Goal: Task Accomplishment & Management: Manage account settings

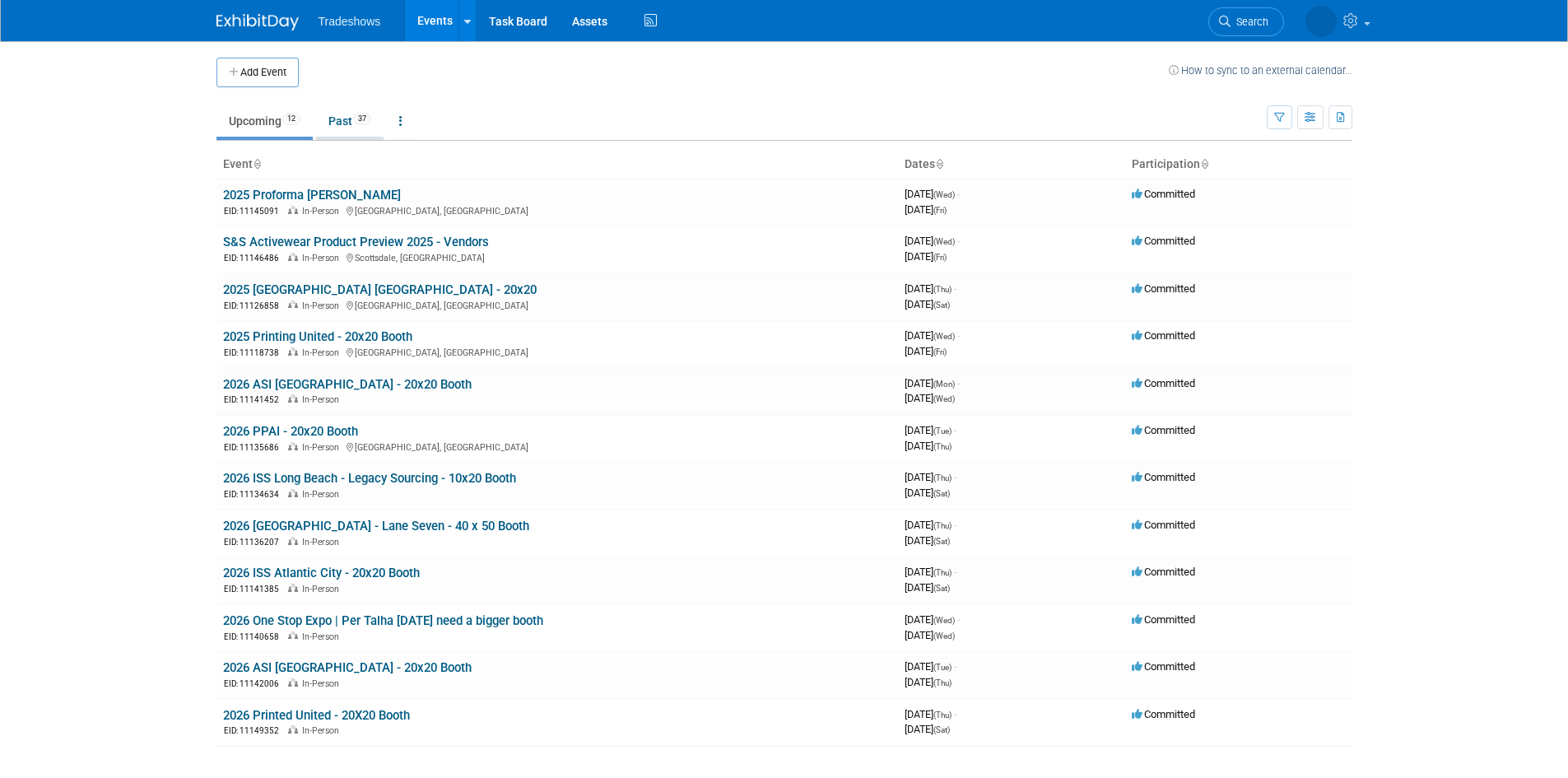
click at [337, 112] on link "Past 37" at bounding box center [350, 121] width 68 height 31
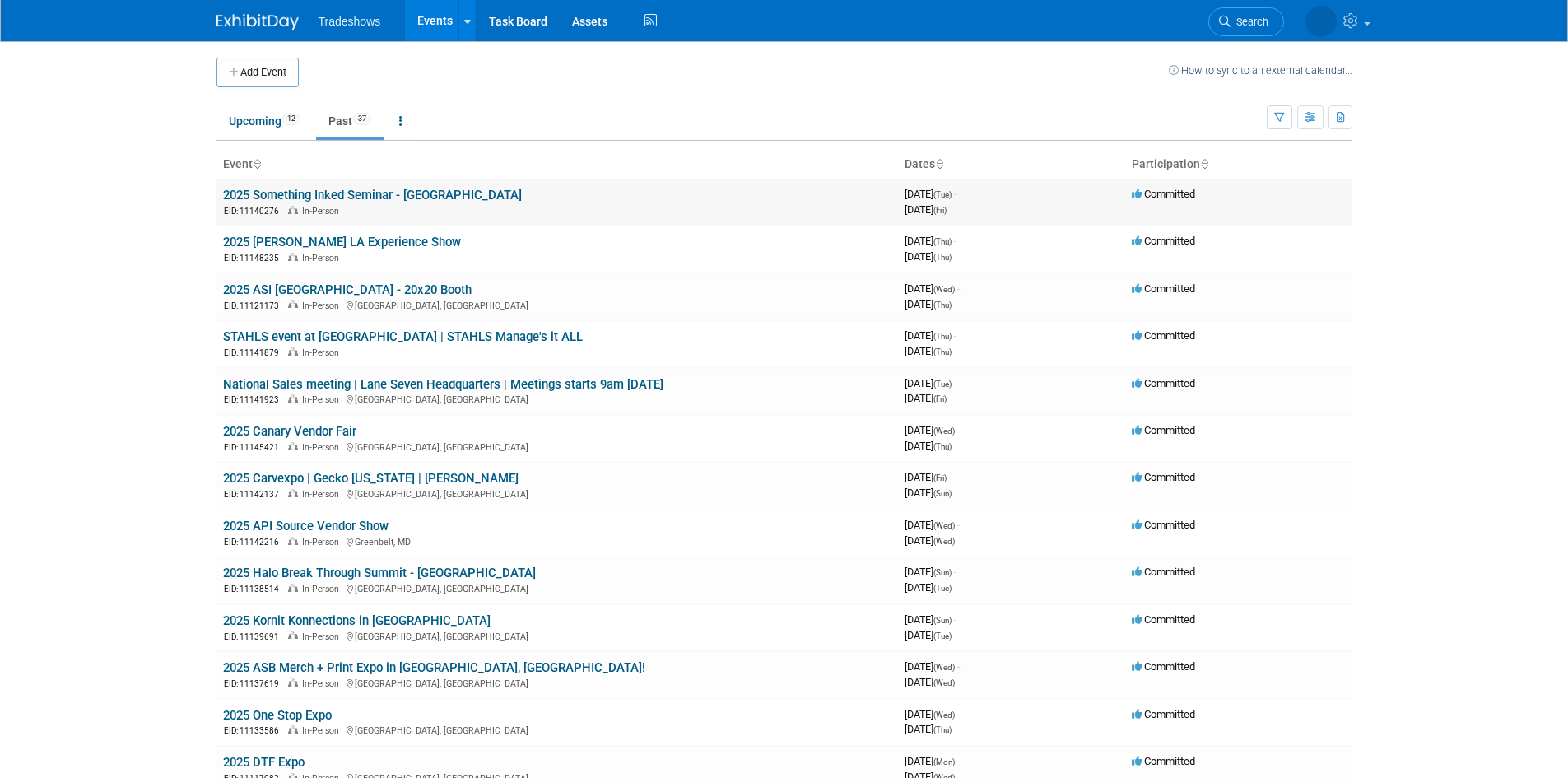
click at [347, 191] on link "2025 Something Inked Seminar - [GEOGRAPHIC_DATA]" at bounding box center [373, 194] width 299 height 15
click at [257, 118] on link "Upcoming 12" at bounding box center [264, 121] width 97 height 31
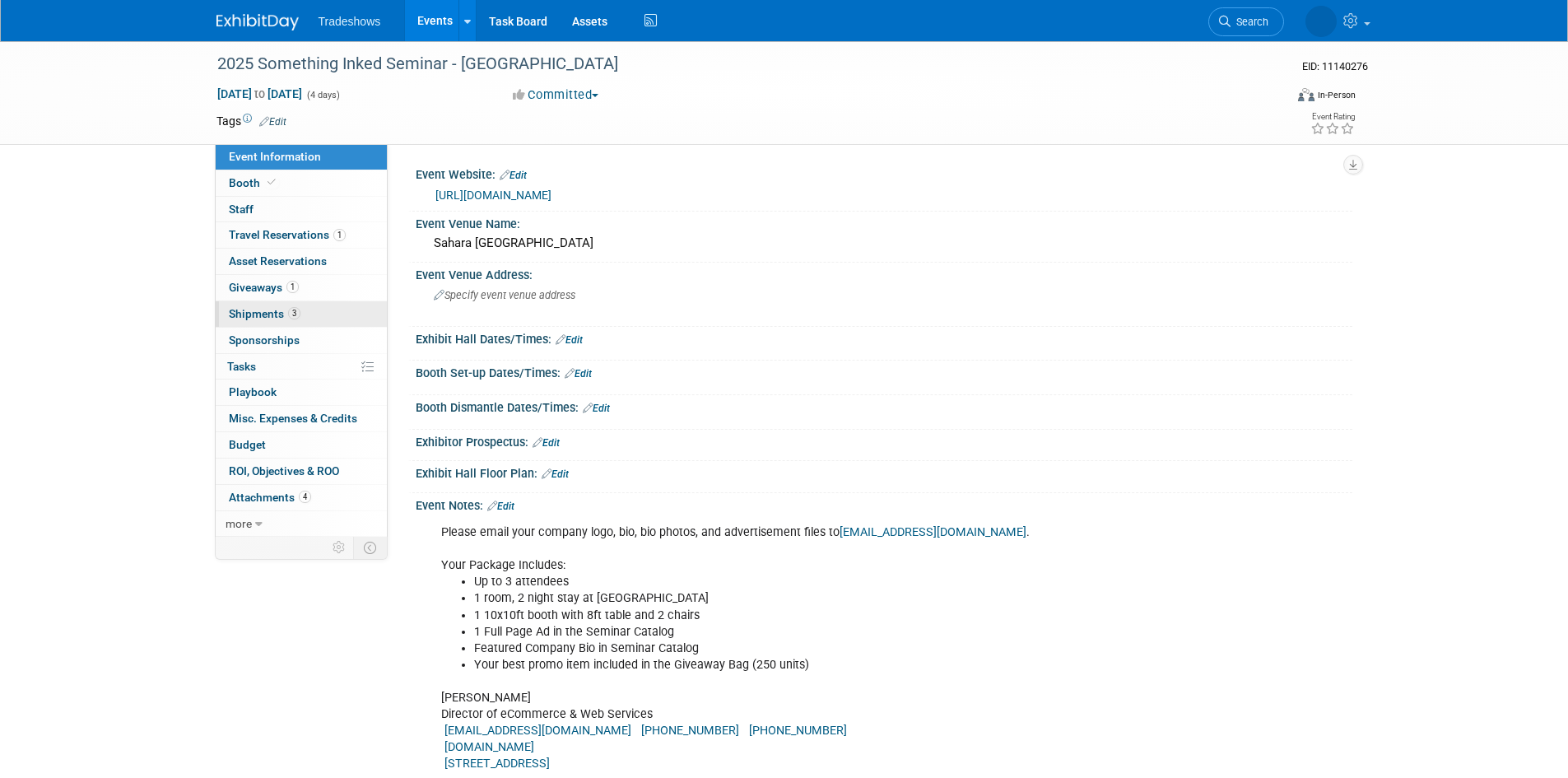
click at [282, 305] on link "3 Shipments 3" at bounding box center [301, 314] width 171 height 26
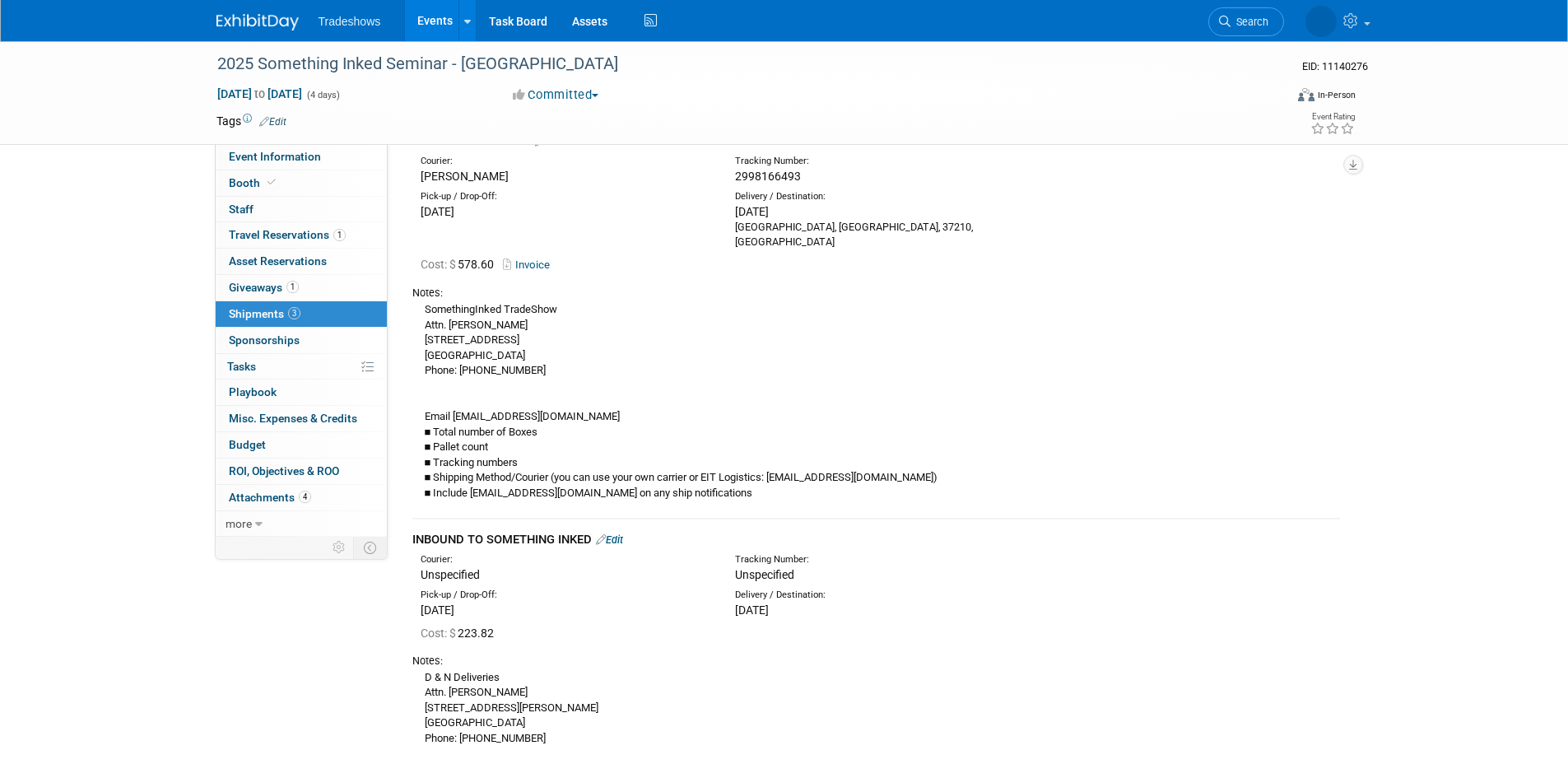
scroll to position [247, 0]
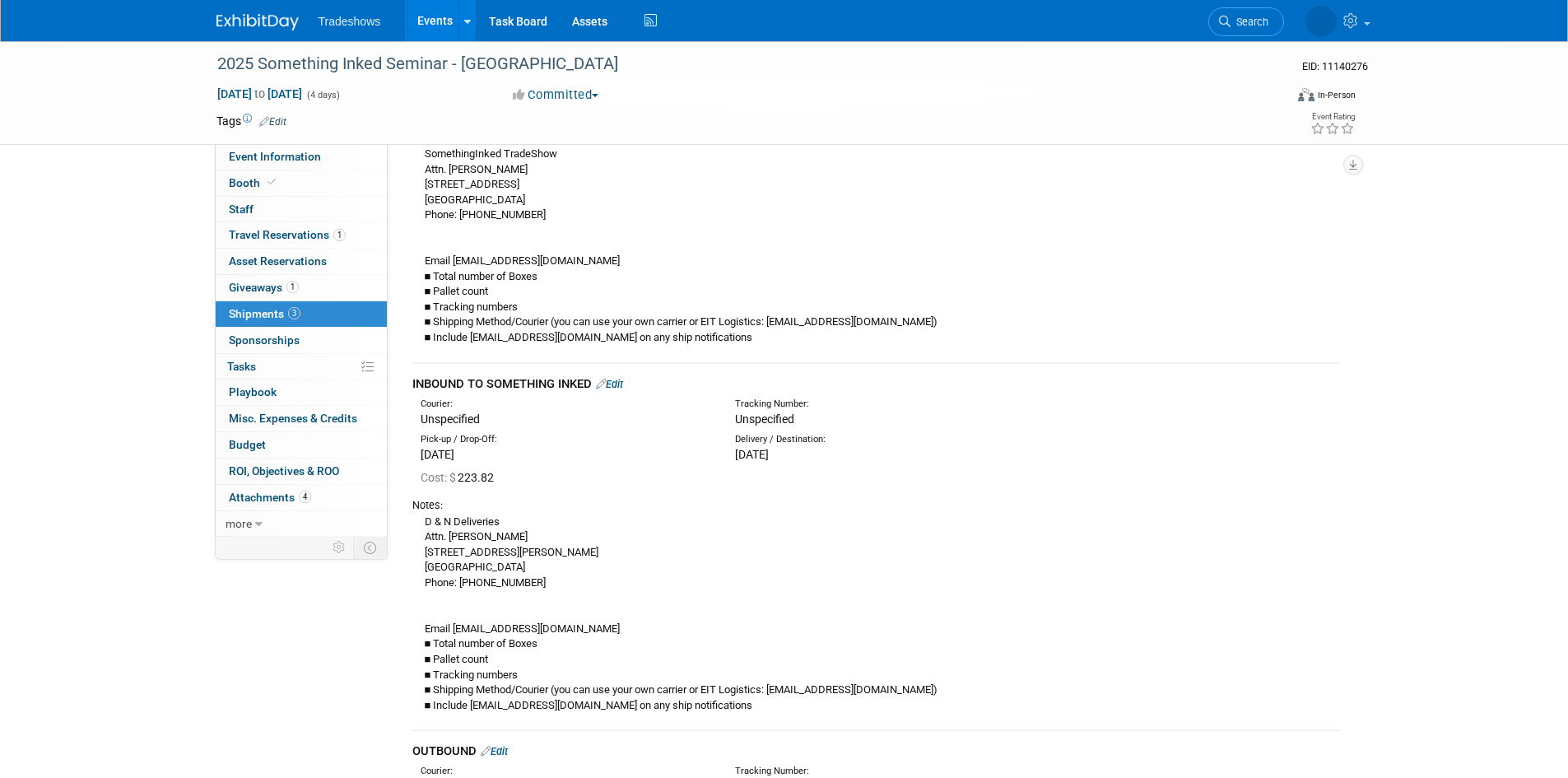
click at [739, 490] on div "Notes: D & N Deliveries Attn. Roxanne 1410 Pama Lane Las Vegas, NV 89119 Phone:…" at bounding box center [876, 604] width 928 height 229
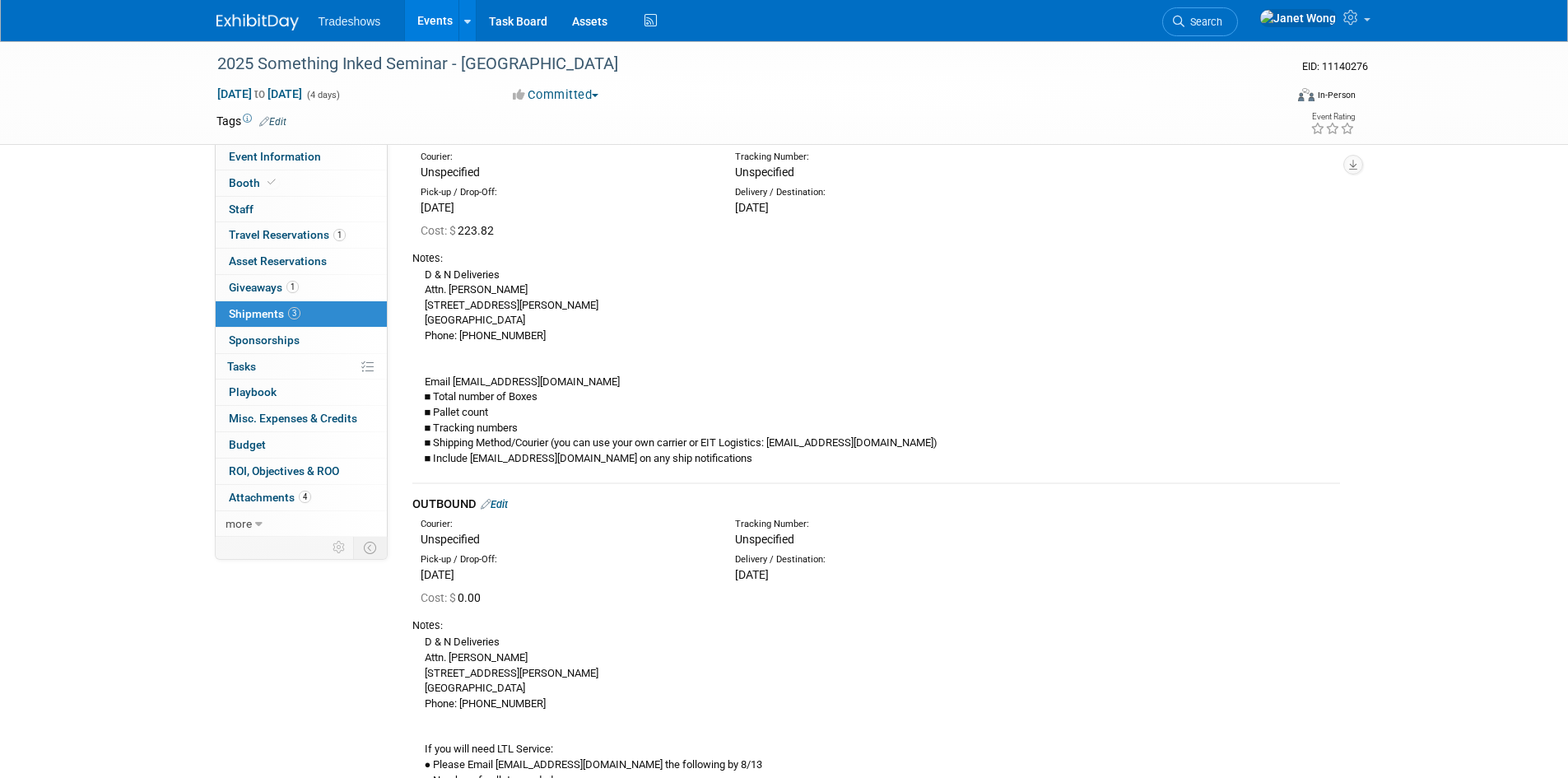
scroll to position [730, 0]
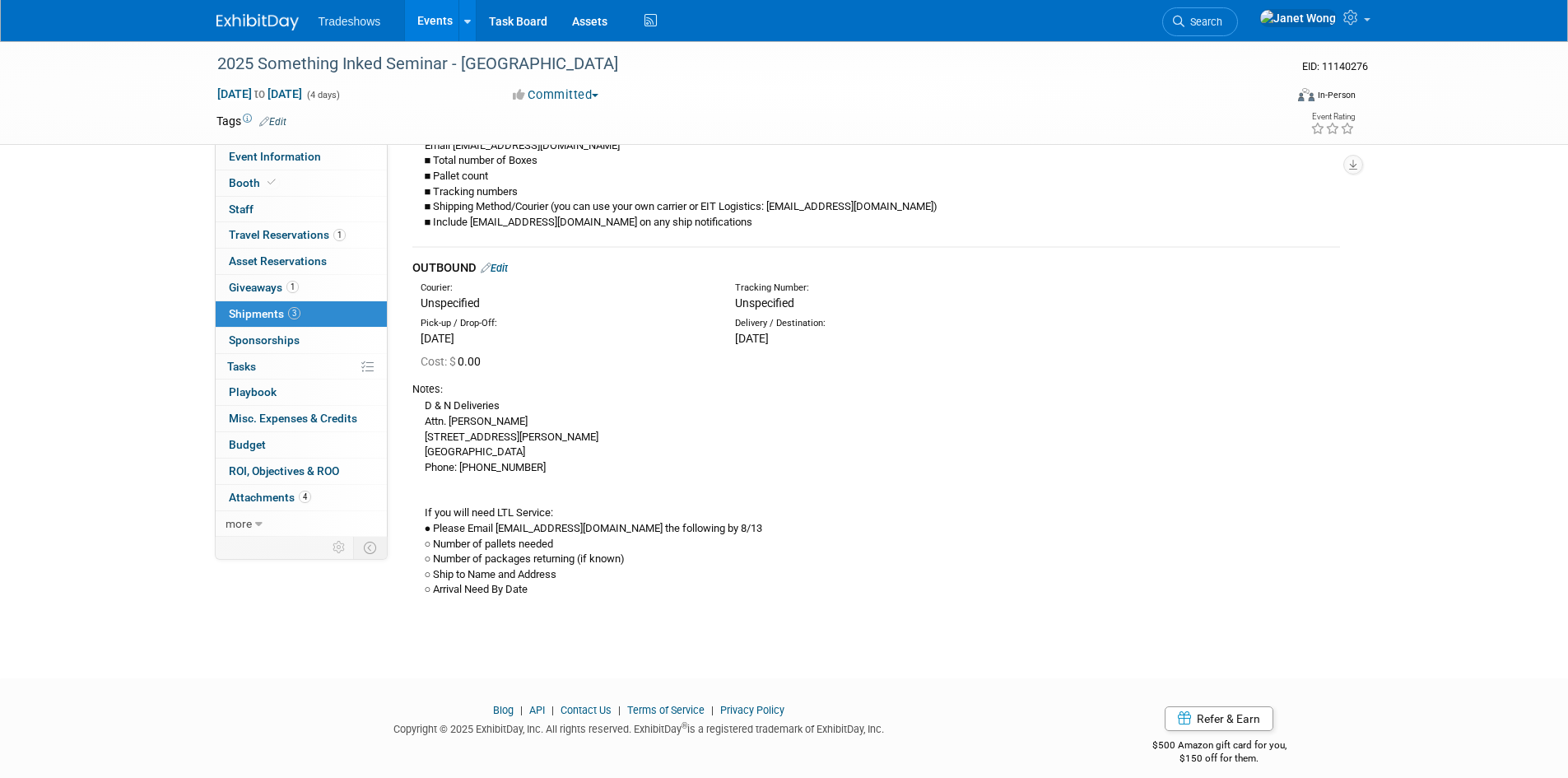
click at [739, 477] on div "D & N Deliveries Attn. Roxanne 1410 Pama Lane Las Vegas, NV 89119 Phone: (702) …" at bounding box center [876, 497] width 928 height 200
click at [507, 262] on link "Edit" at bounding box center [493, 268] width 27 height 12
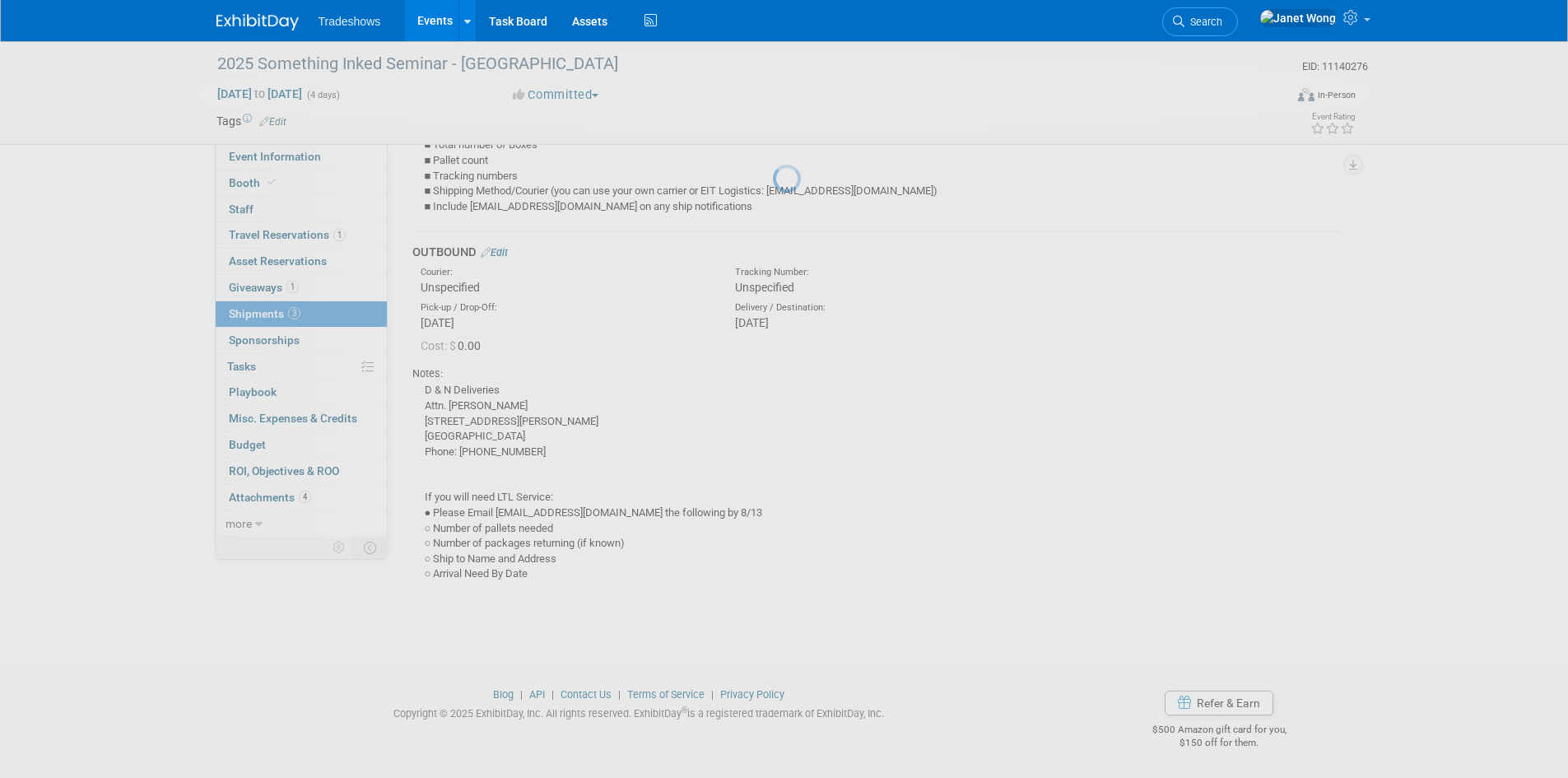
select select "7"
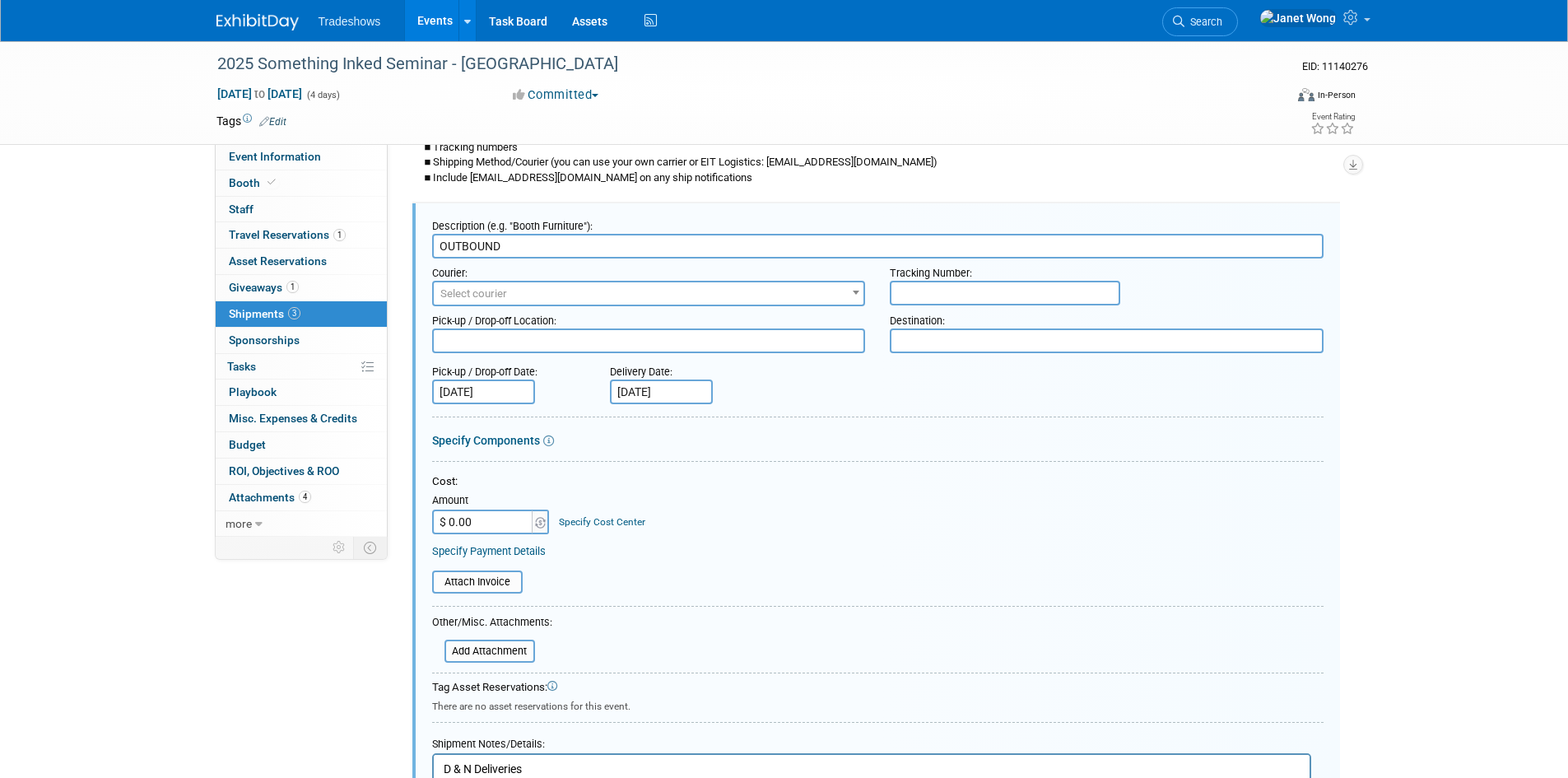
scroll to position [0, 0]
click at [466, 380] on input "Aug 18, 2025" at bounding box center [483, 392] width 103 height 25
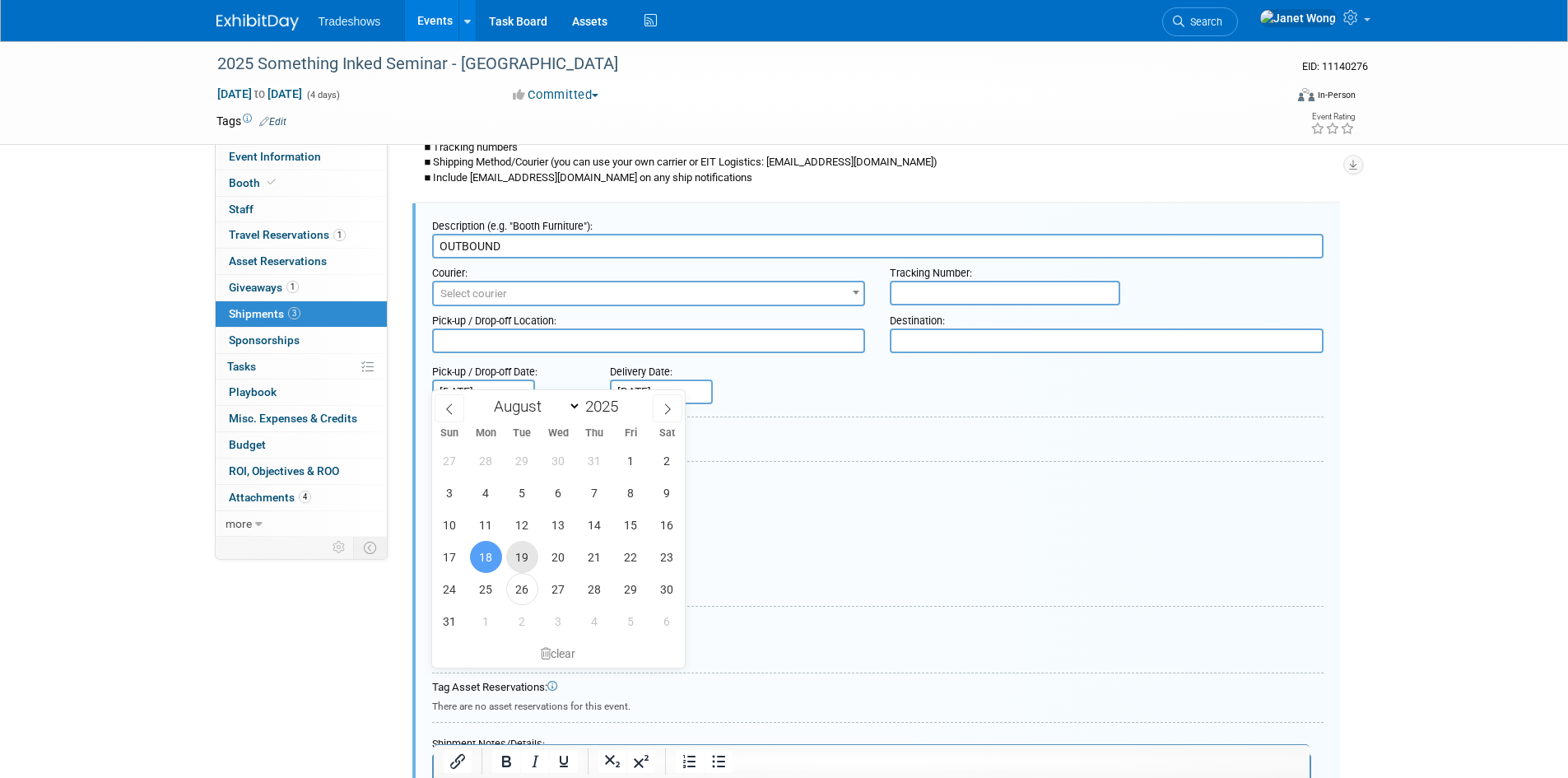
click at [525, 556] on span "19" at bounding box center [522, 558] width 32 height 32
type input "Aug 19, 2025"
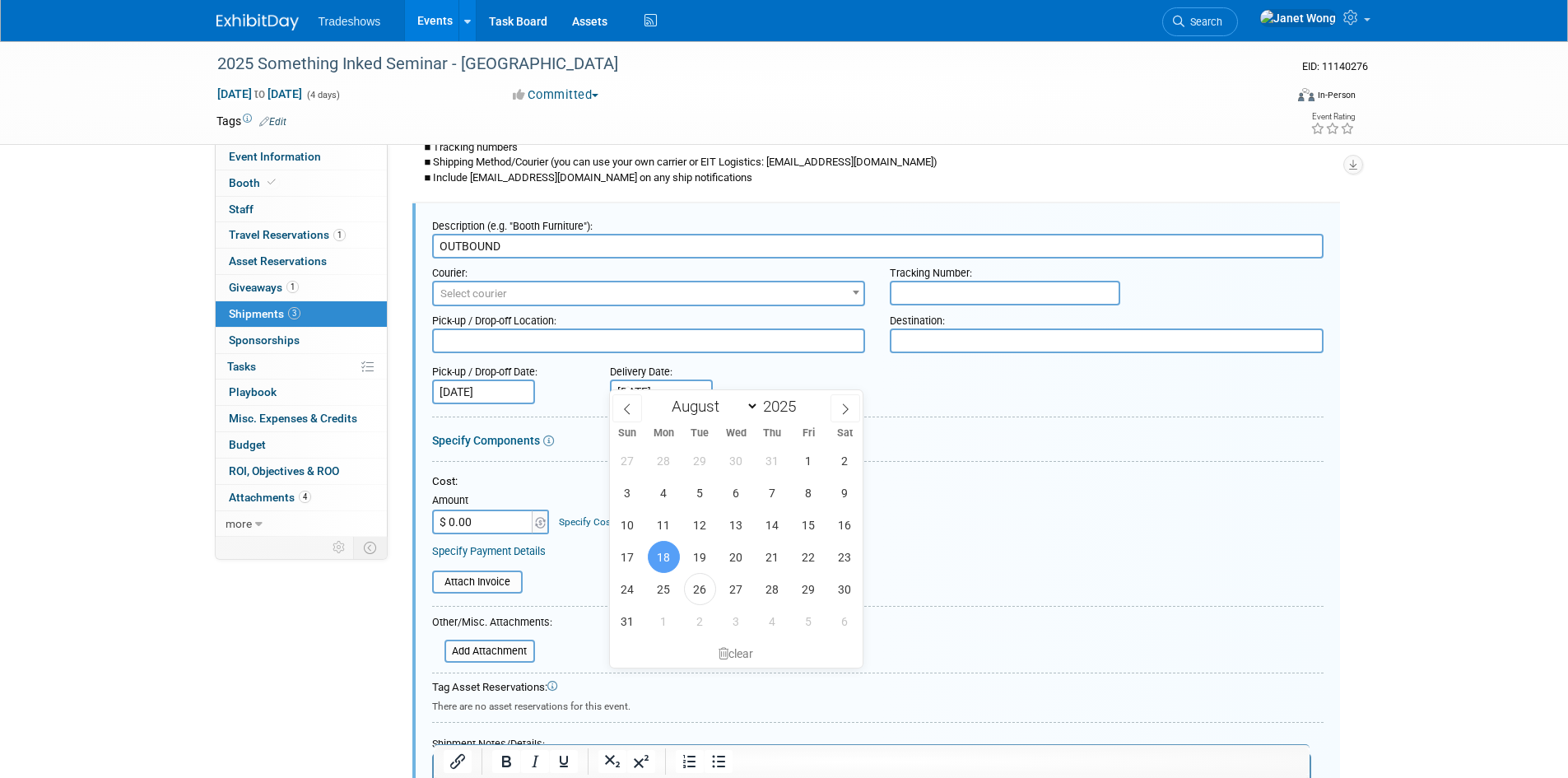
click at [658, 380] on input "Aug 18, 2025" at bounding box center [661, 392] width 103 height 25
click at [740, 557] on span "20" at bounding box center [737, 558] width 32 height 32
type input "Aug 20, 2025"
click at [887, 433] on div "Specify Components" at bounding box center [878, 441] width 891 height 17
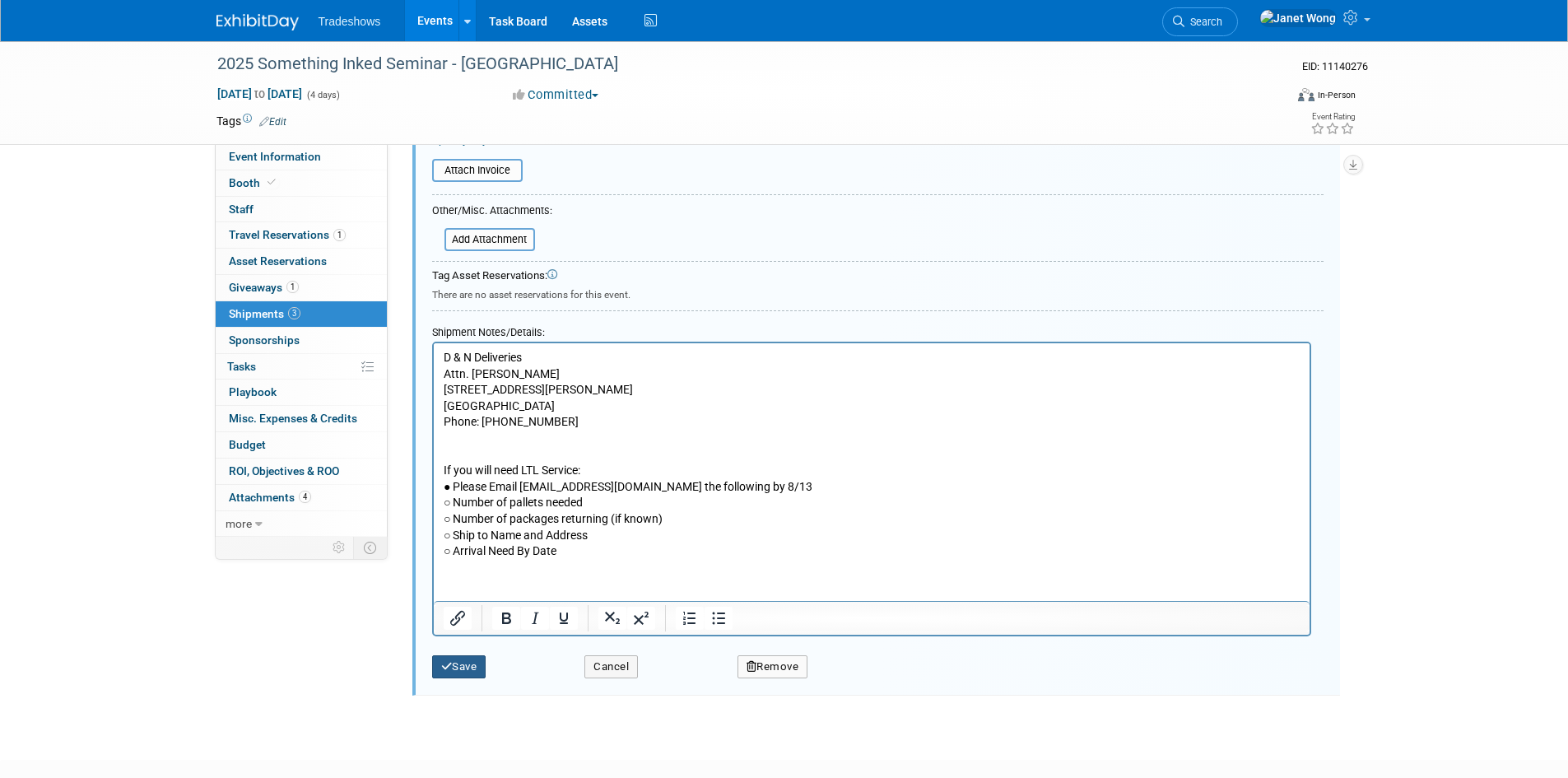
click at [479, 655] on button "Save" at bounding box center [460, 666] width 54 height 23
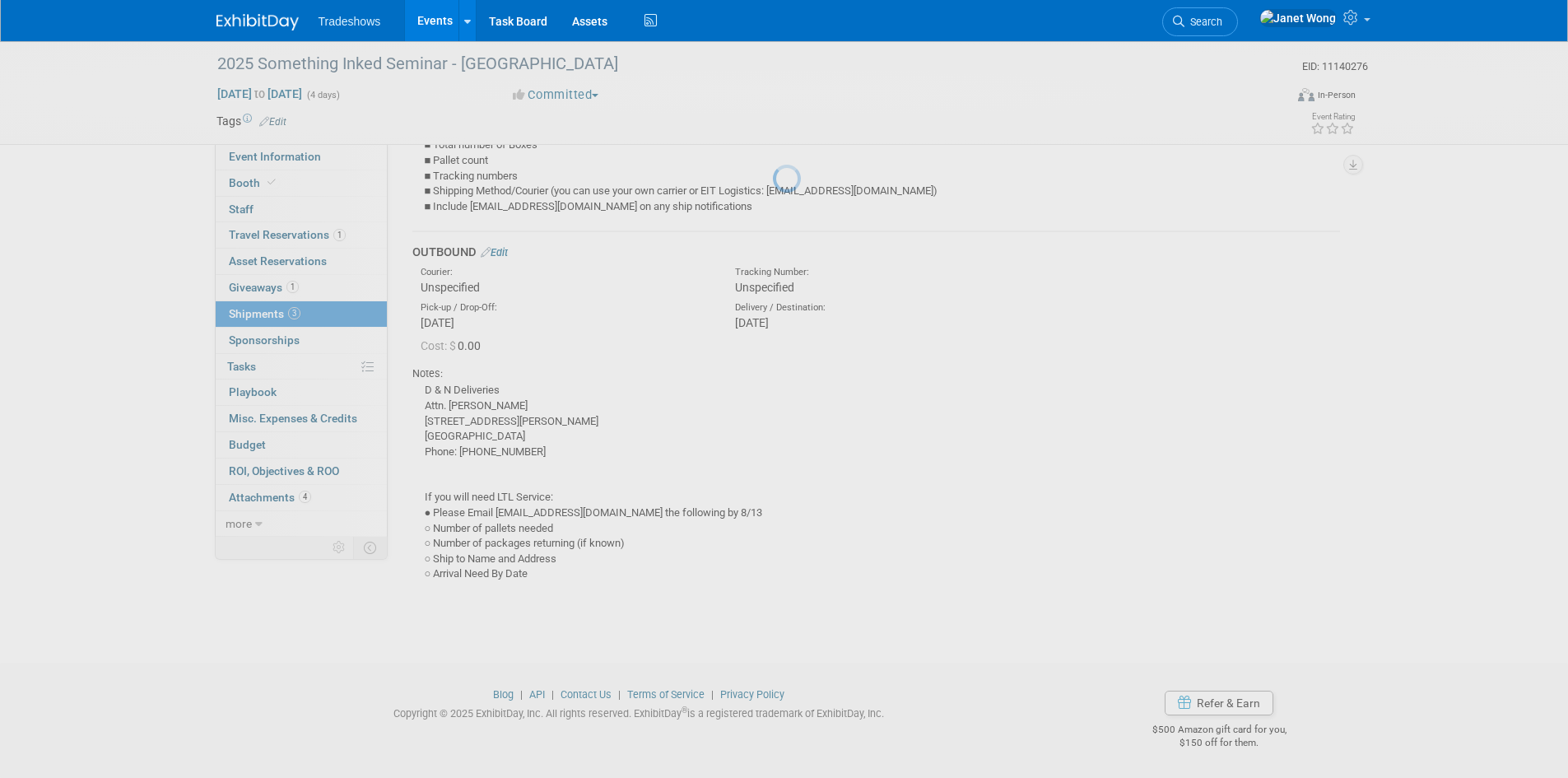
scroll to position [730, 0]
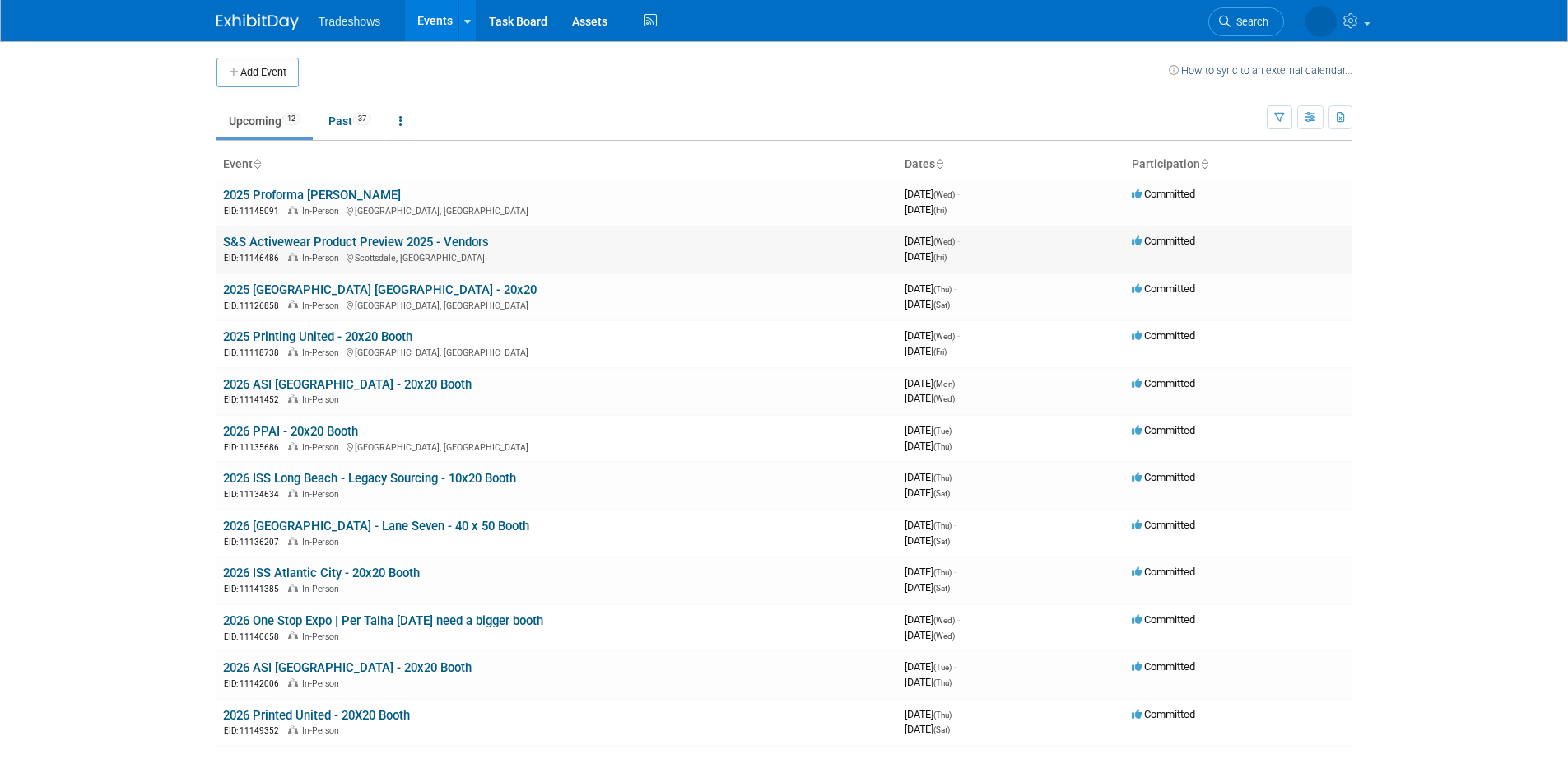
click at [331, 247] on link "S&S Activewear Product Preview 2025 - Vendors" at bounding box center [356, 241] width 266 height 15
click at [306, 200] on link "2025 Proforma [PERSON_NAME]" at bounding box center [312, 194] width 177 height 15
click at [336, 116] on link "Past 37" at bounding box center [350, 121] width 68 height 31
click at [366, 127] on link "Past 37" at bounding box center [350, 121] width 68 height 31
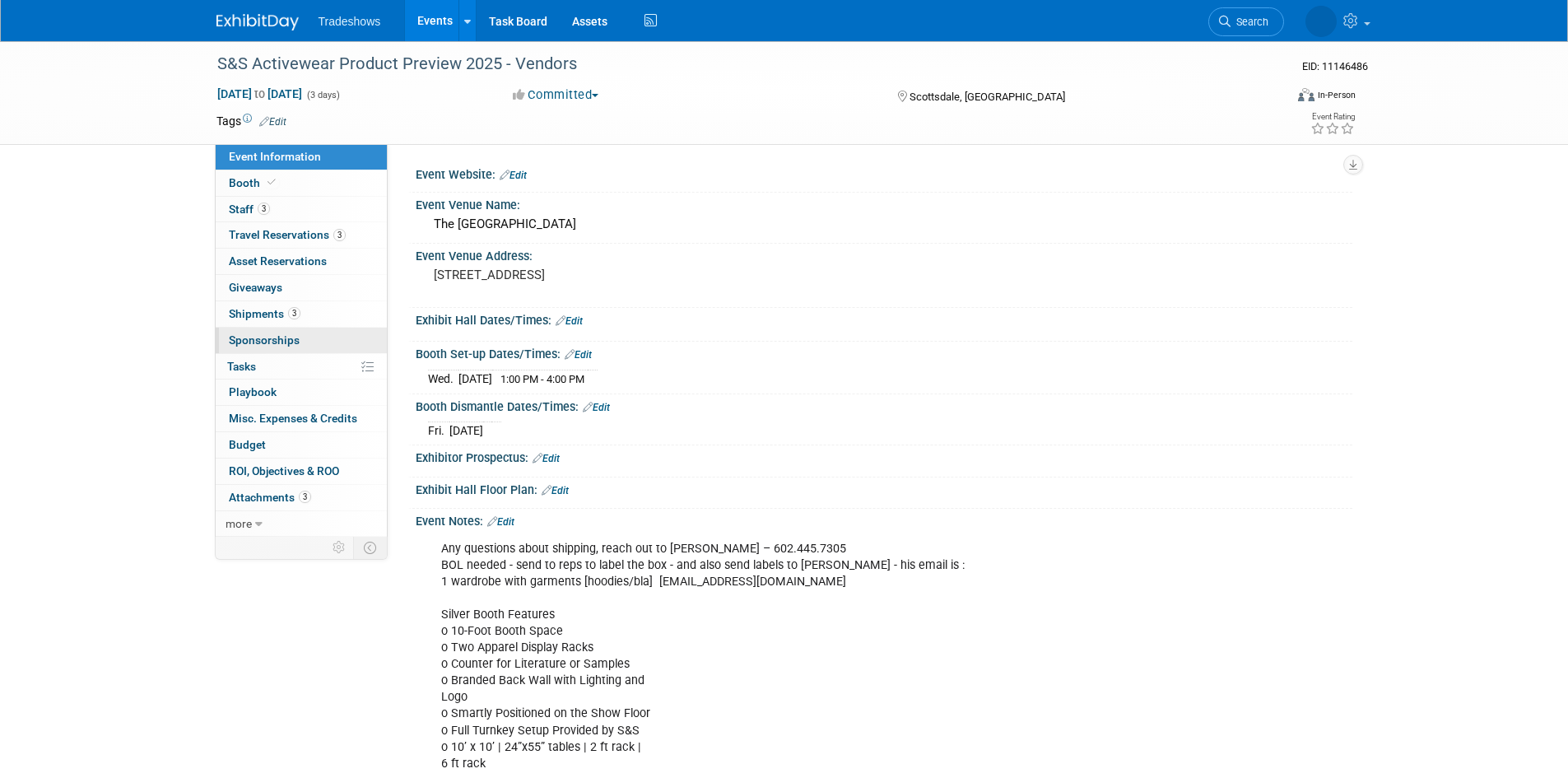
click at [269, 343] on span "Sponsorships 0" at bounding box center [264, 339] width 71 height 13
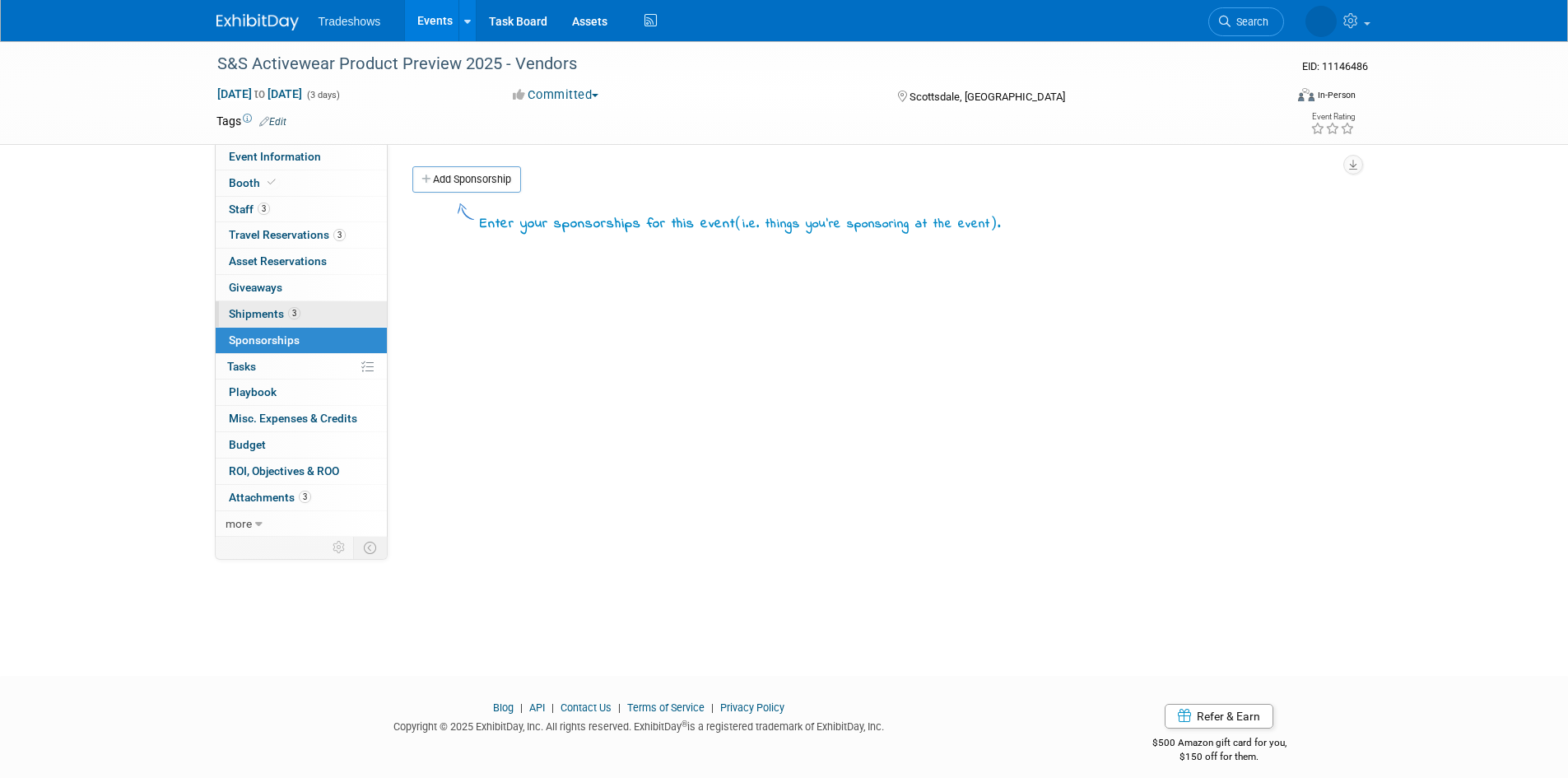
click at [263, 309] on span "Shipments 3" at bounding box center [265, 313] width 72 height 13
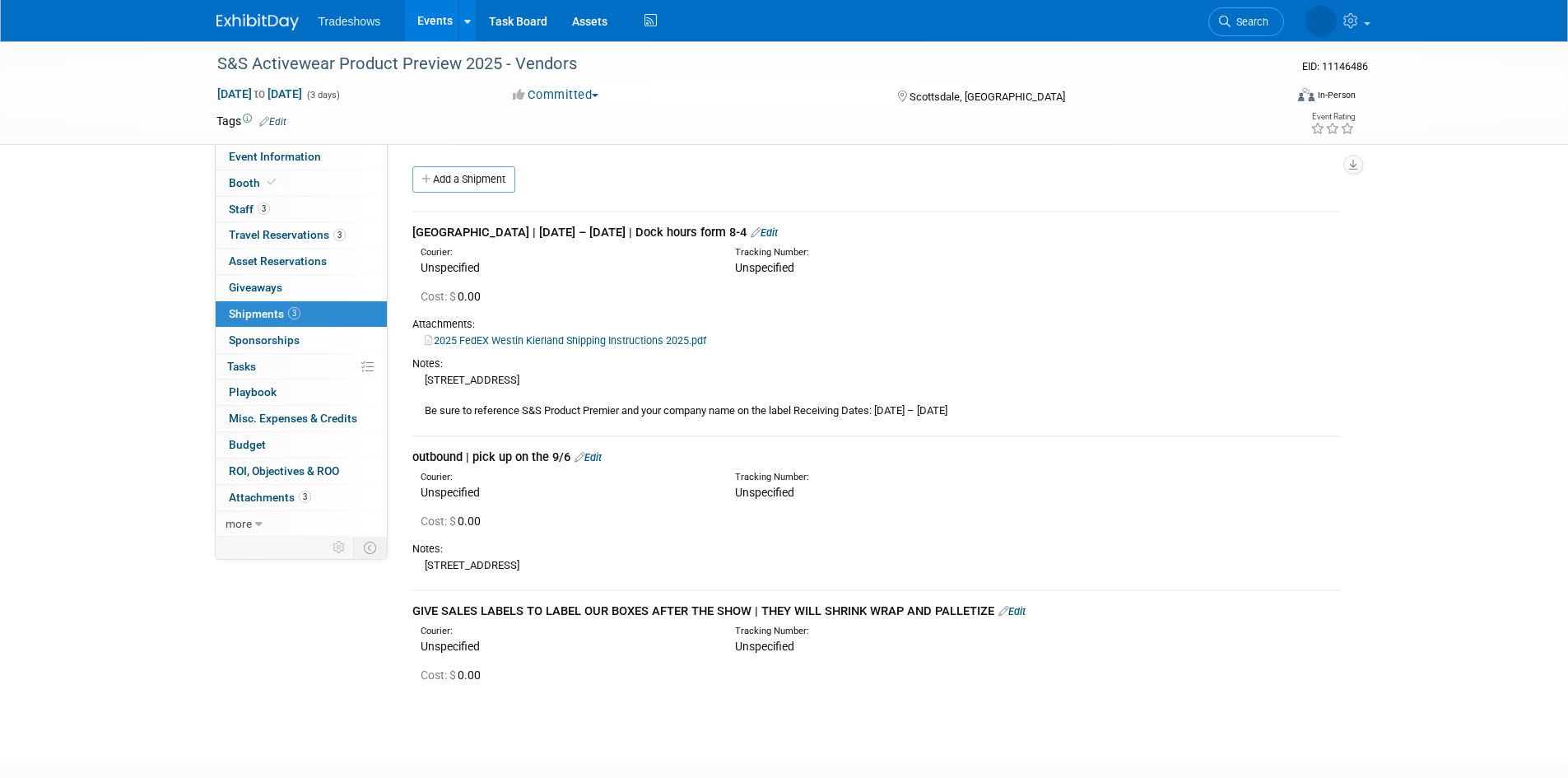
click at [510, 555] on div "Notes:" at bounding box center [876, 549] width 928 height 15
click at [597, 458] on link "Edit" at bounding box center [587, 458] width 27 height 12
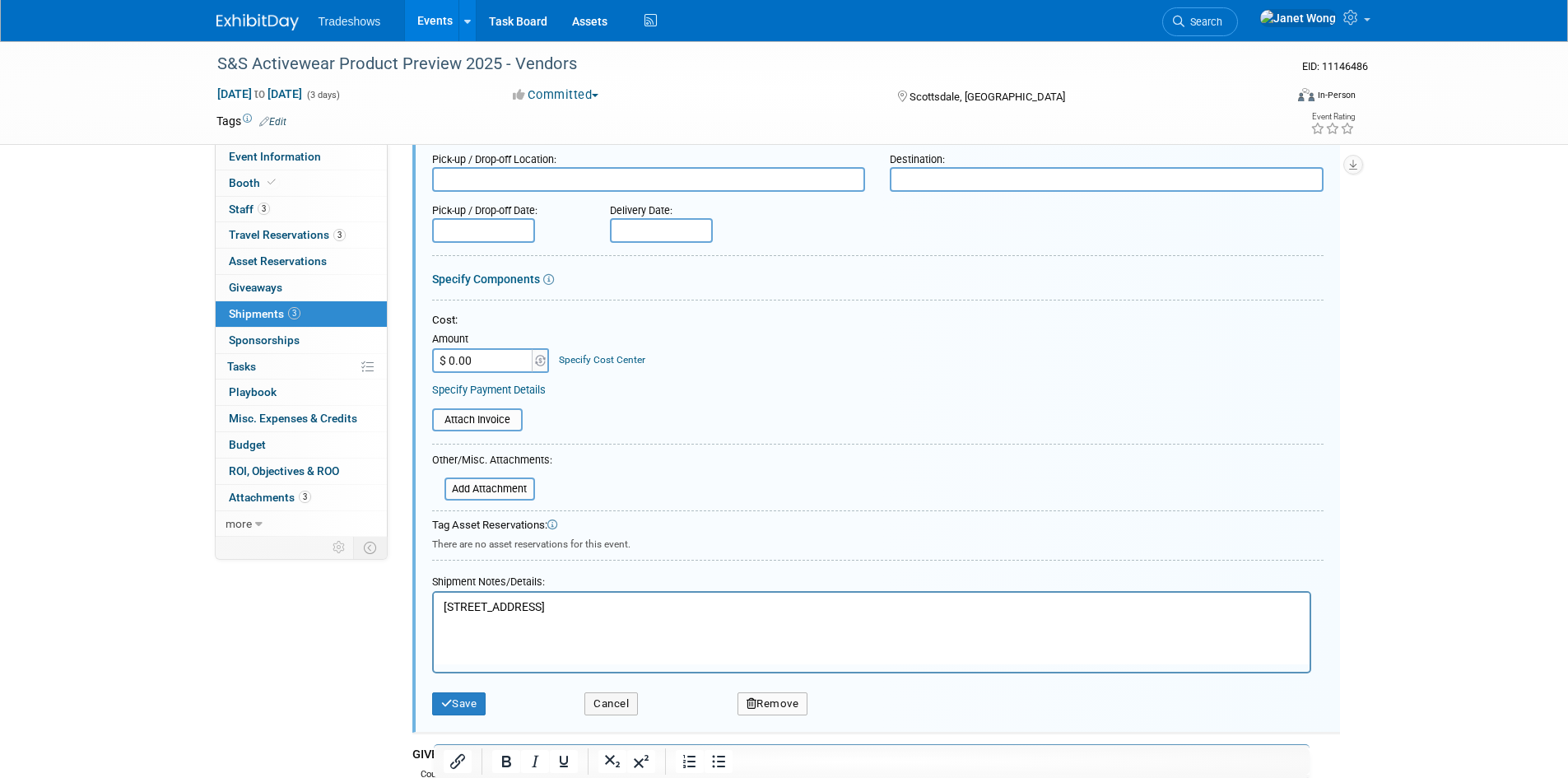
scroll to position [412, 0]
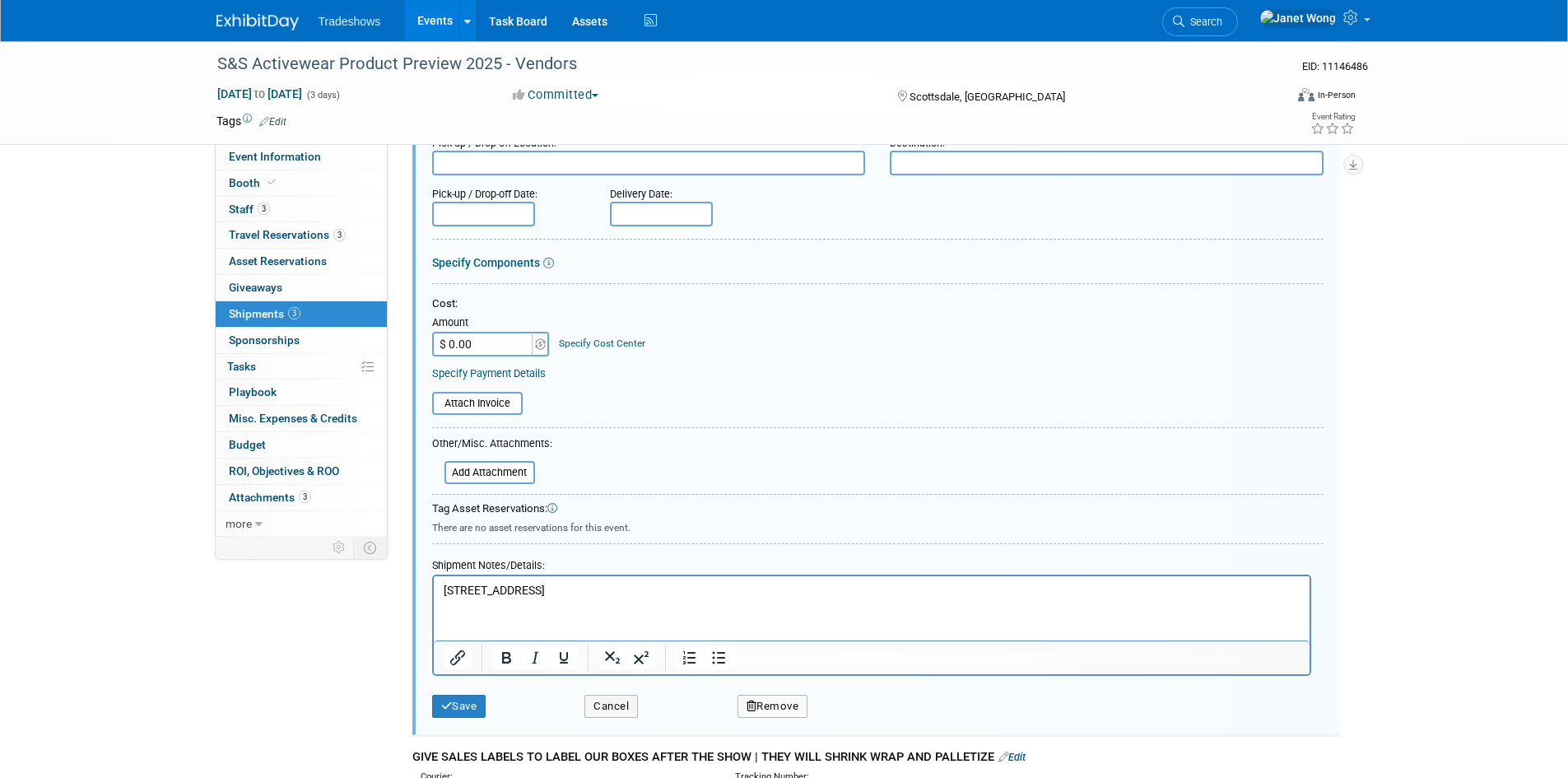
click at [574, 711] on div "Cancel" at bounding box center [649, 701] width 154 height 34
click at [600, 700] on button "Cancel" at bounding box center [611, 706] width 54 height 23
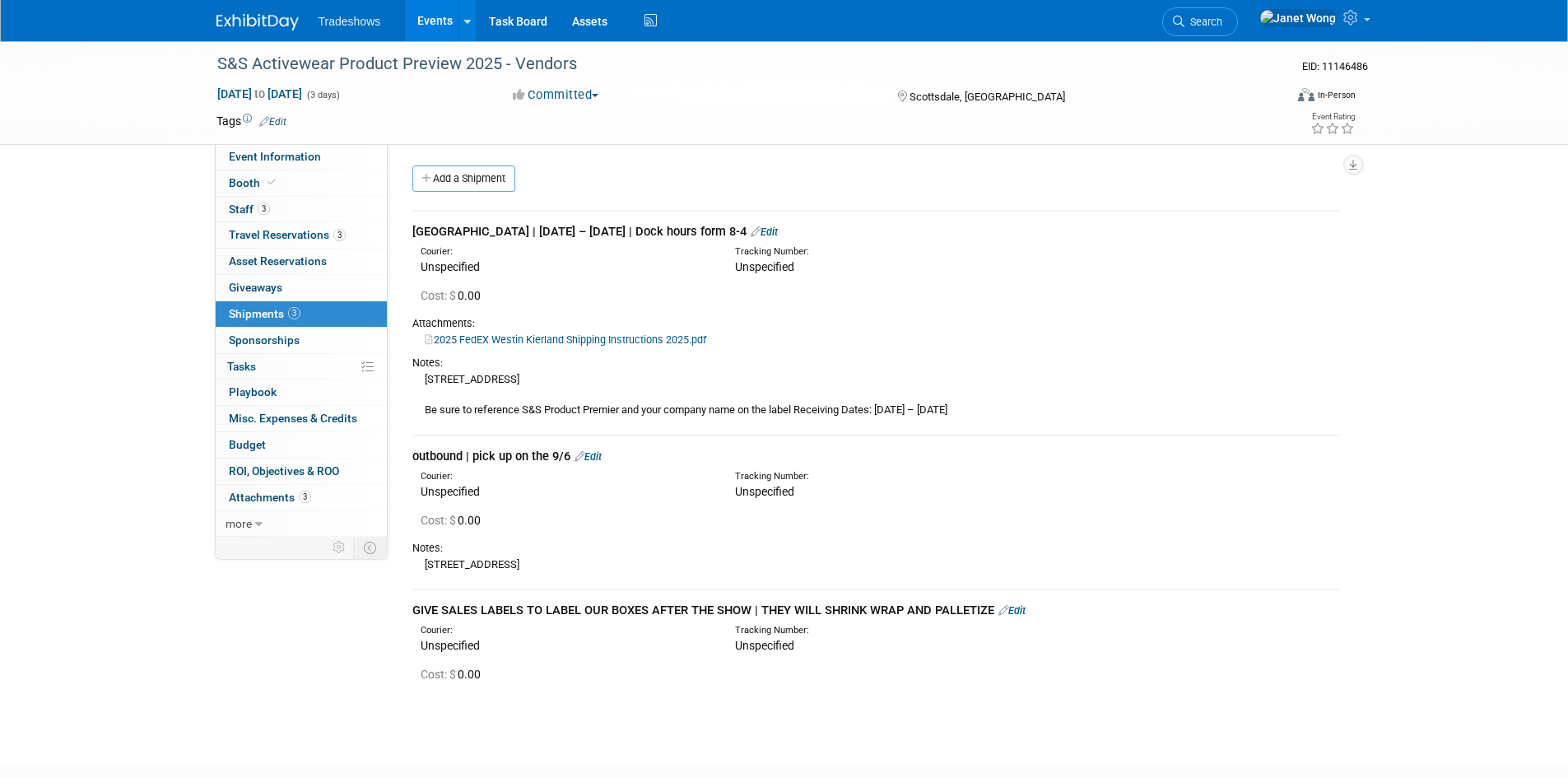
scroll to position [0, 0]
click at [600, 456] on link "Edit" at bounding box center [587, 458] width 27 height 12
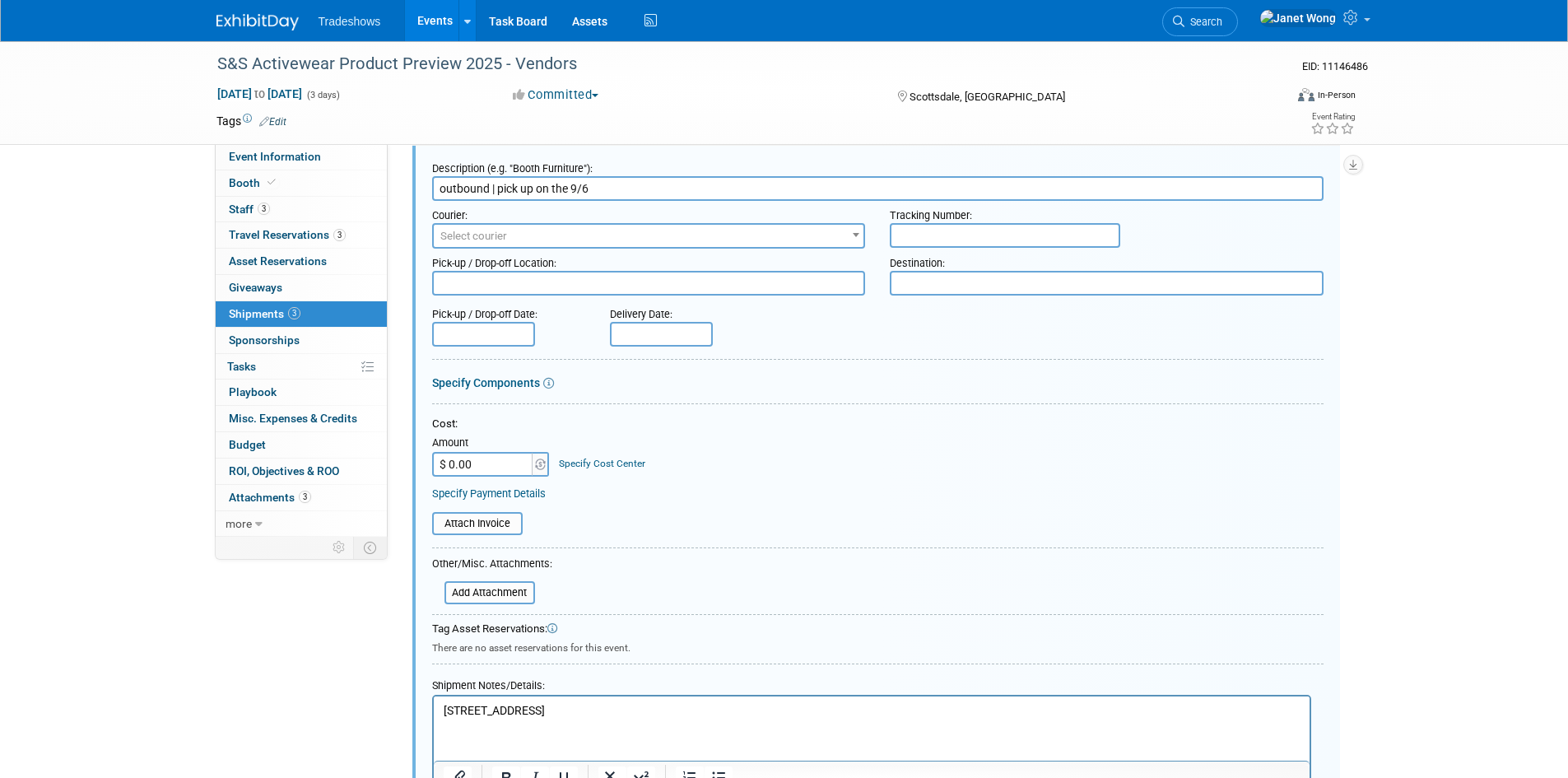
scroll to position [332, 0]
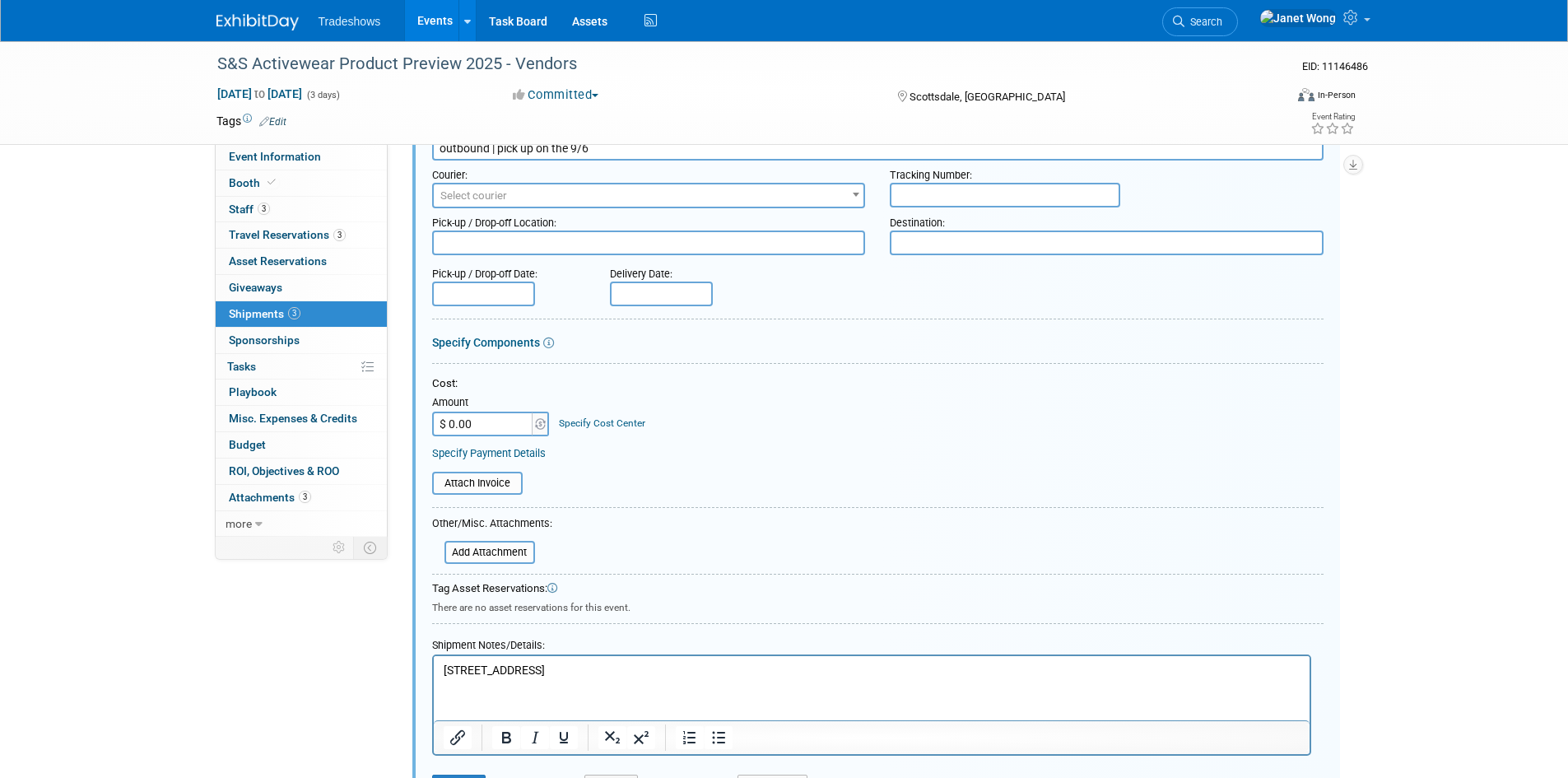
click at [507, 417] on input "$ 0.00" at bounding box center [483, 424] width 103 height 25
type input "$ 1,661.00"
click at [881, 497] on form "Description (e.g. "Booth Furniture"): outbound | pick up on the 9/6 Courier: 00…" at bounding box center [878, 460] width 891 height 692
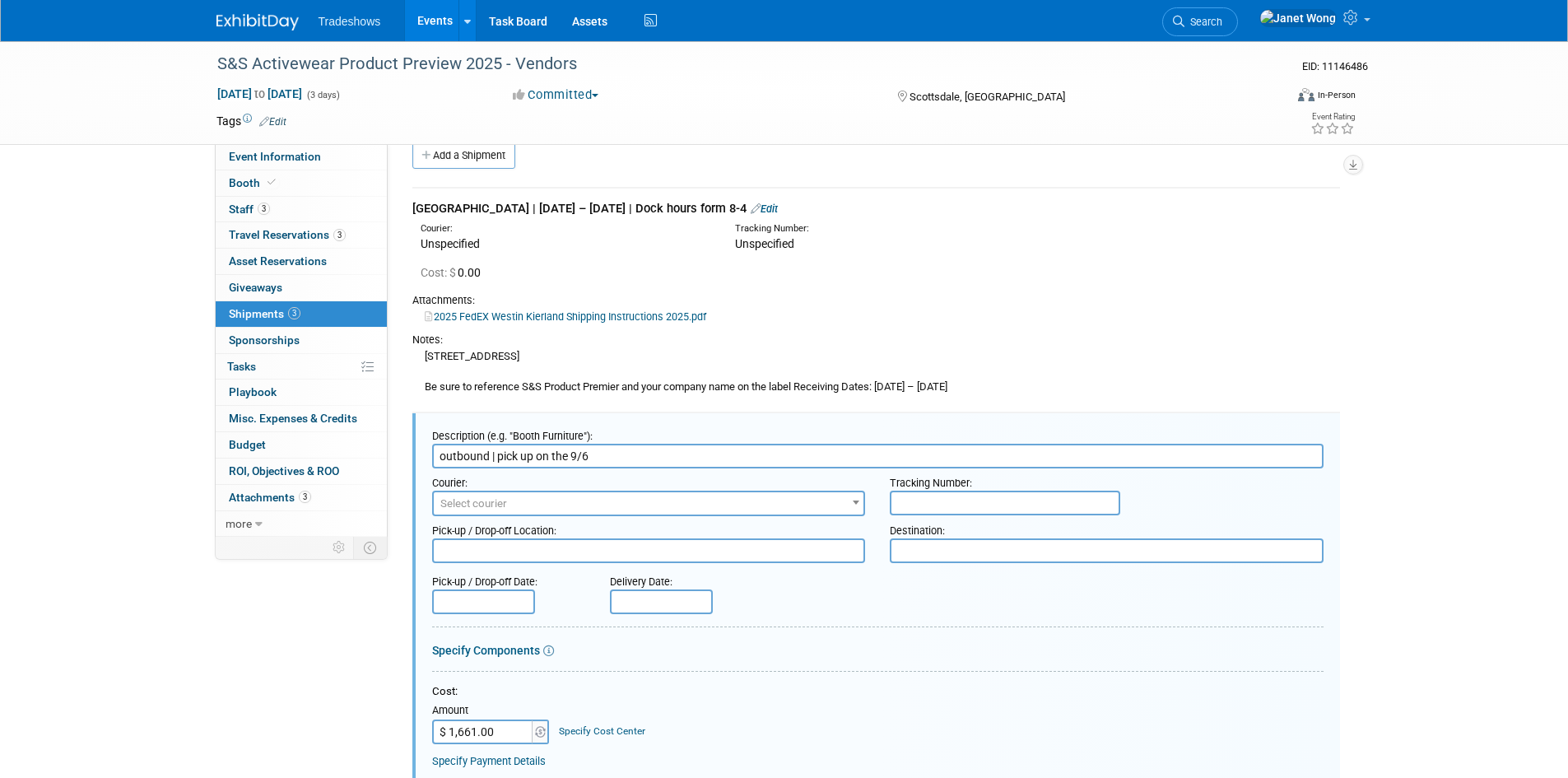
scroll to position [2, 0]
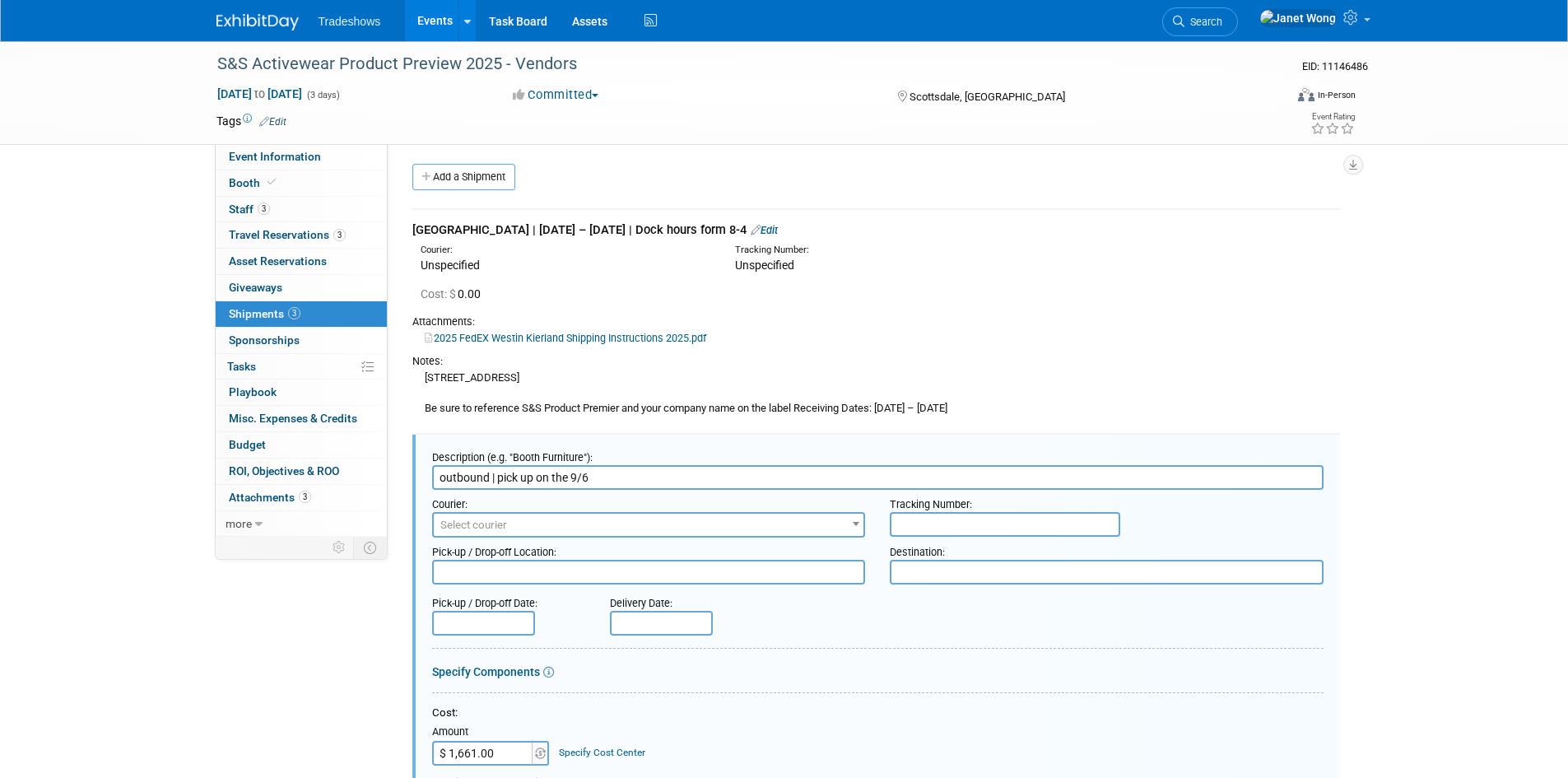
click at [719, 469] on input "outbound | pick up on the 9/6" at bounding box center [878, 478] width 891 height 25
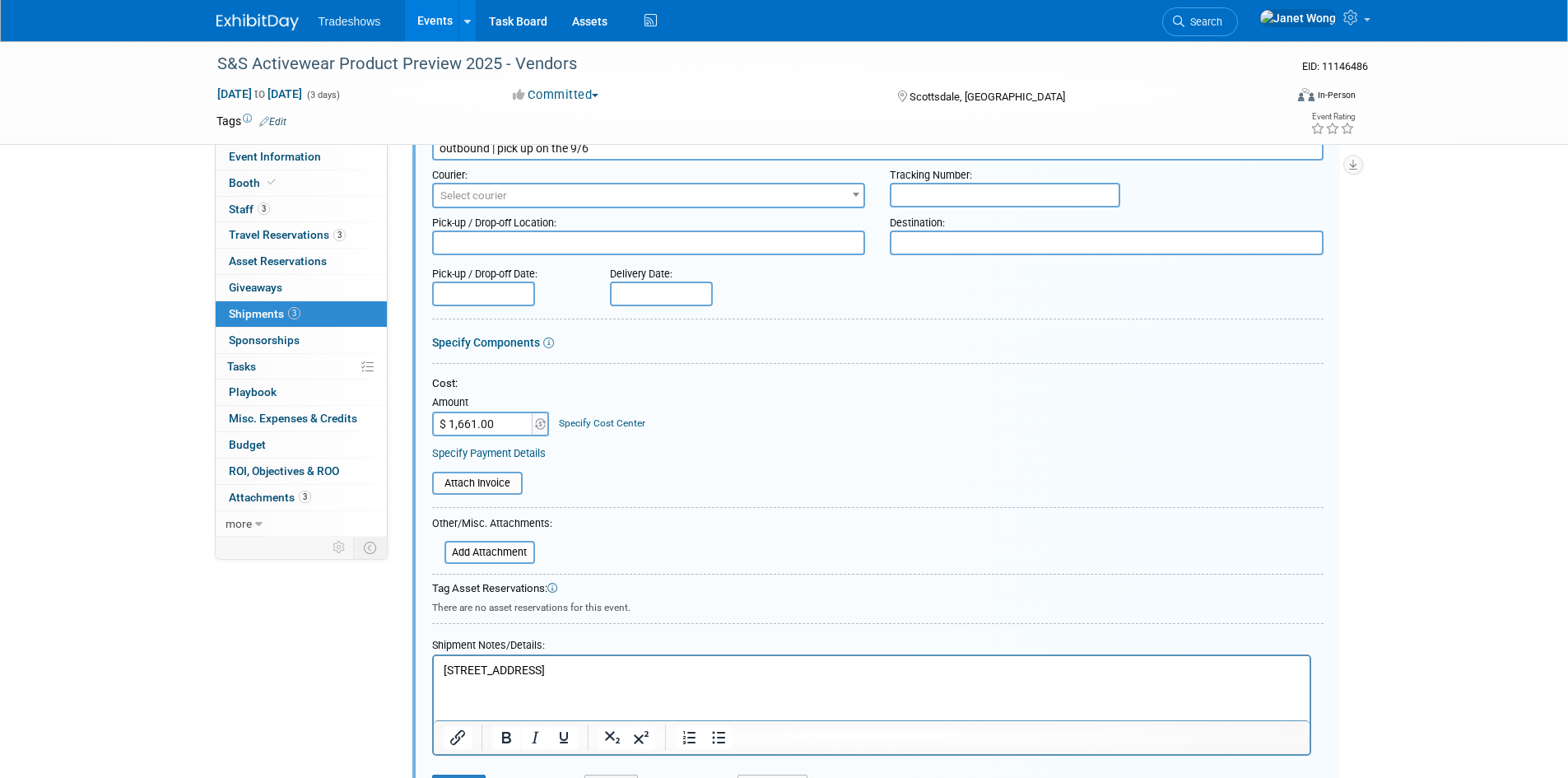
scroll to position [497, 0]
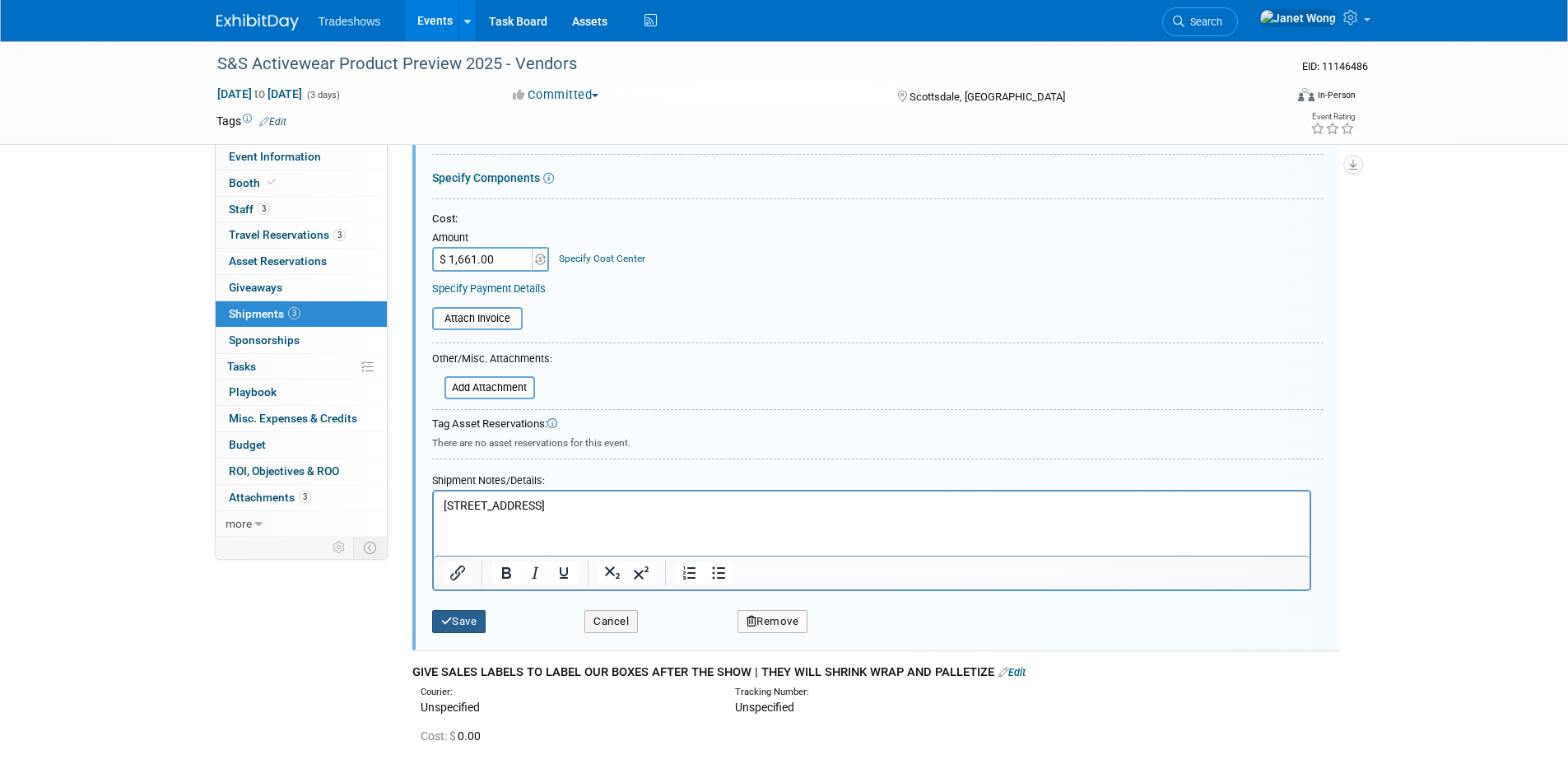
click at [486, 618] on button "Save" at bounding box center [460, 621] width 54 height 23
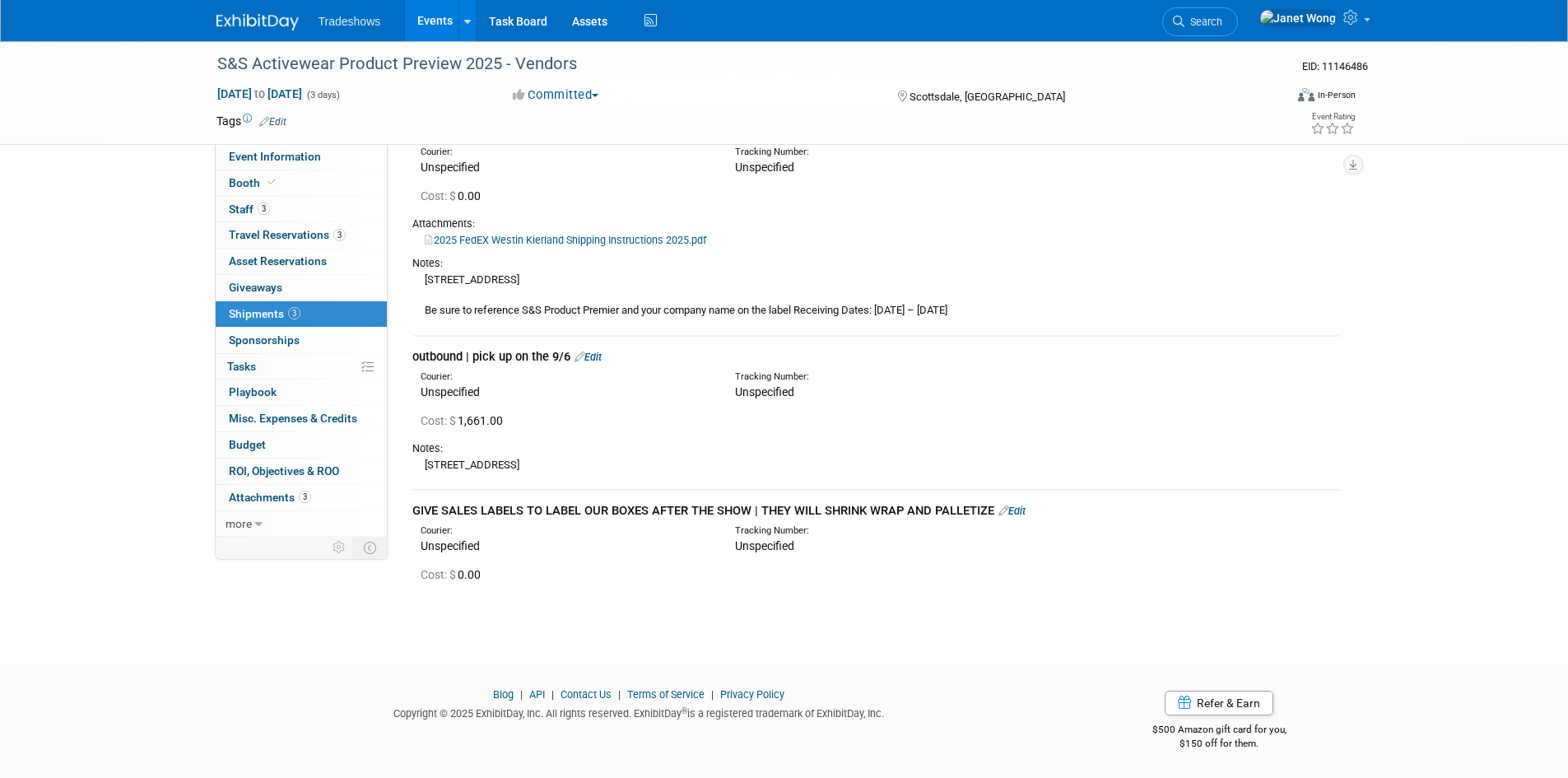
scroll to position [0, 0]
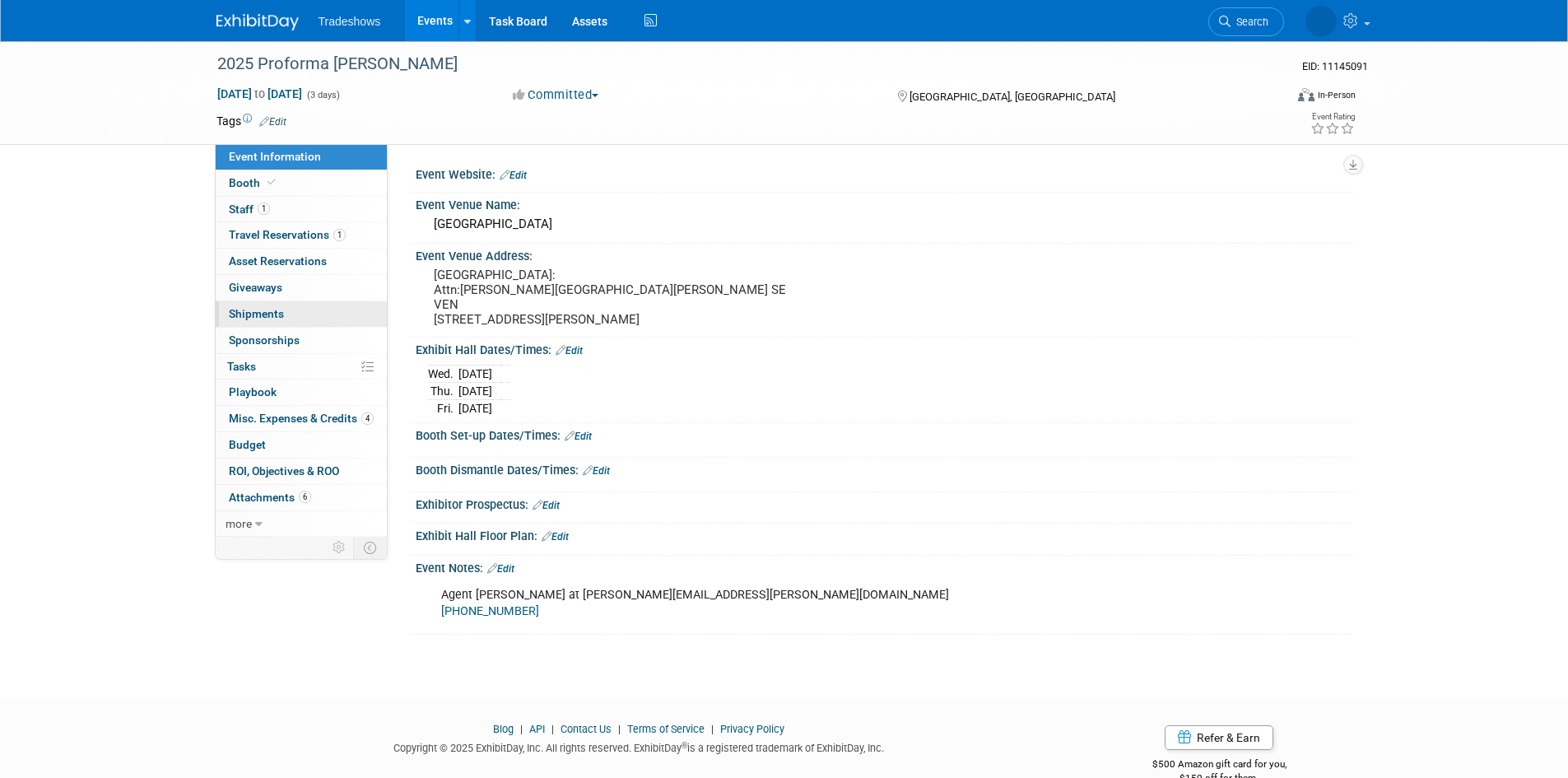
click at [292, 304] on link "0 Shipments 0" at bounding box center [301, 314] width 171 height 26
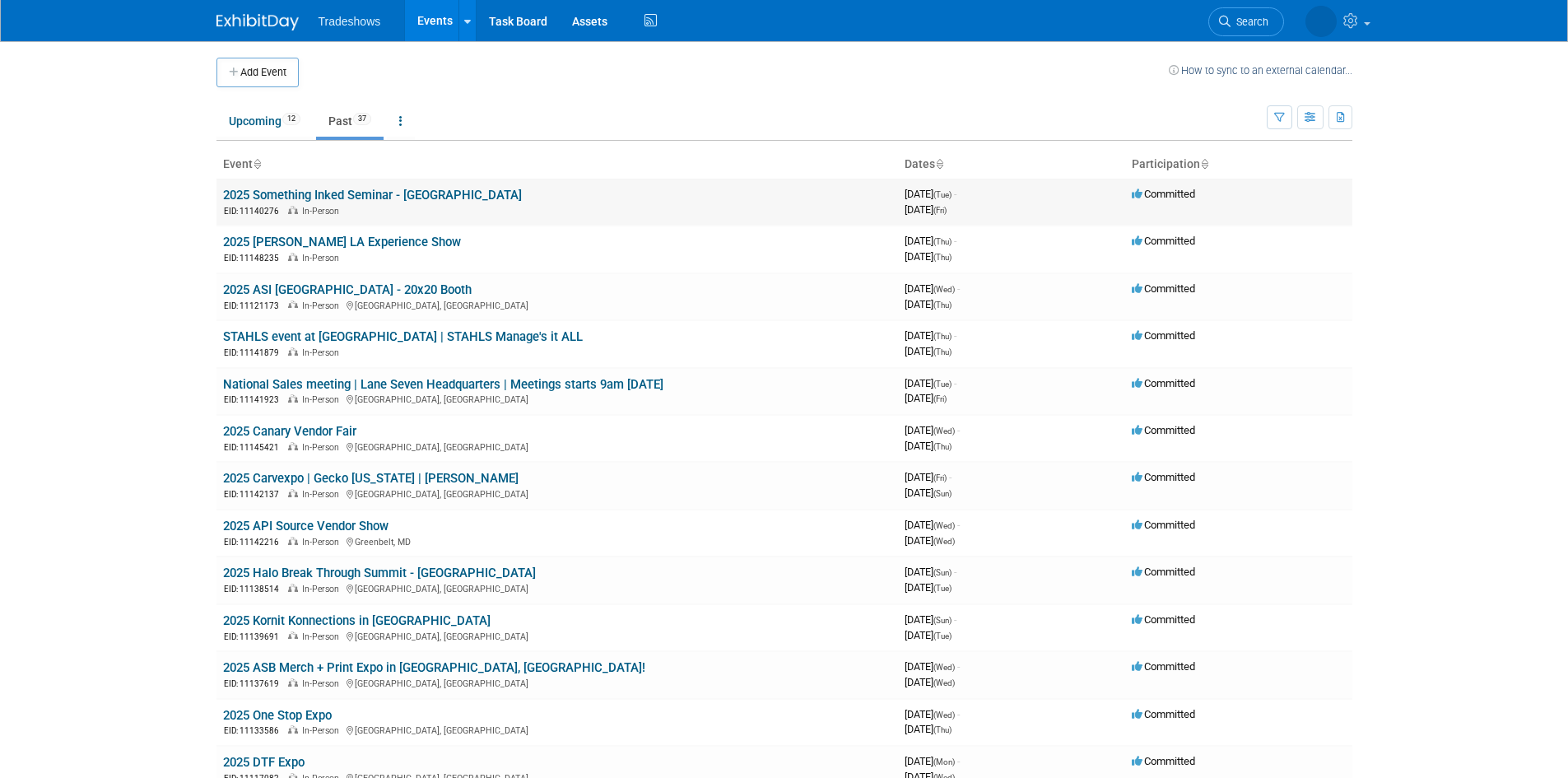
click at [342, 184] on td "2025 Something Inked Seminar - [GEOGRAPHIC_DATA] EID: 11140276 In-Person" at bounding box center [557, 201] width 682 height 47
click at [340, 192] on link "2025 Something Inked Seminar - [GEOGRAPHIC_DATA]" at bounding box center [373, 194] width 299 height 15
click at [256, 121] on link "Upcoming 12" at bounding box center [264, 121] width 97 height 31
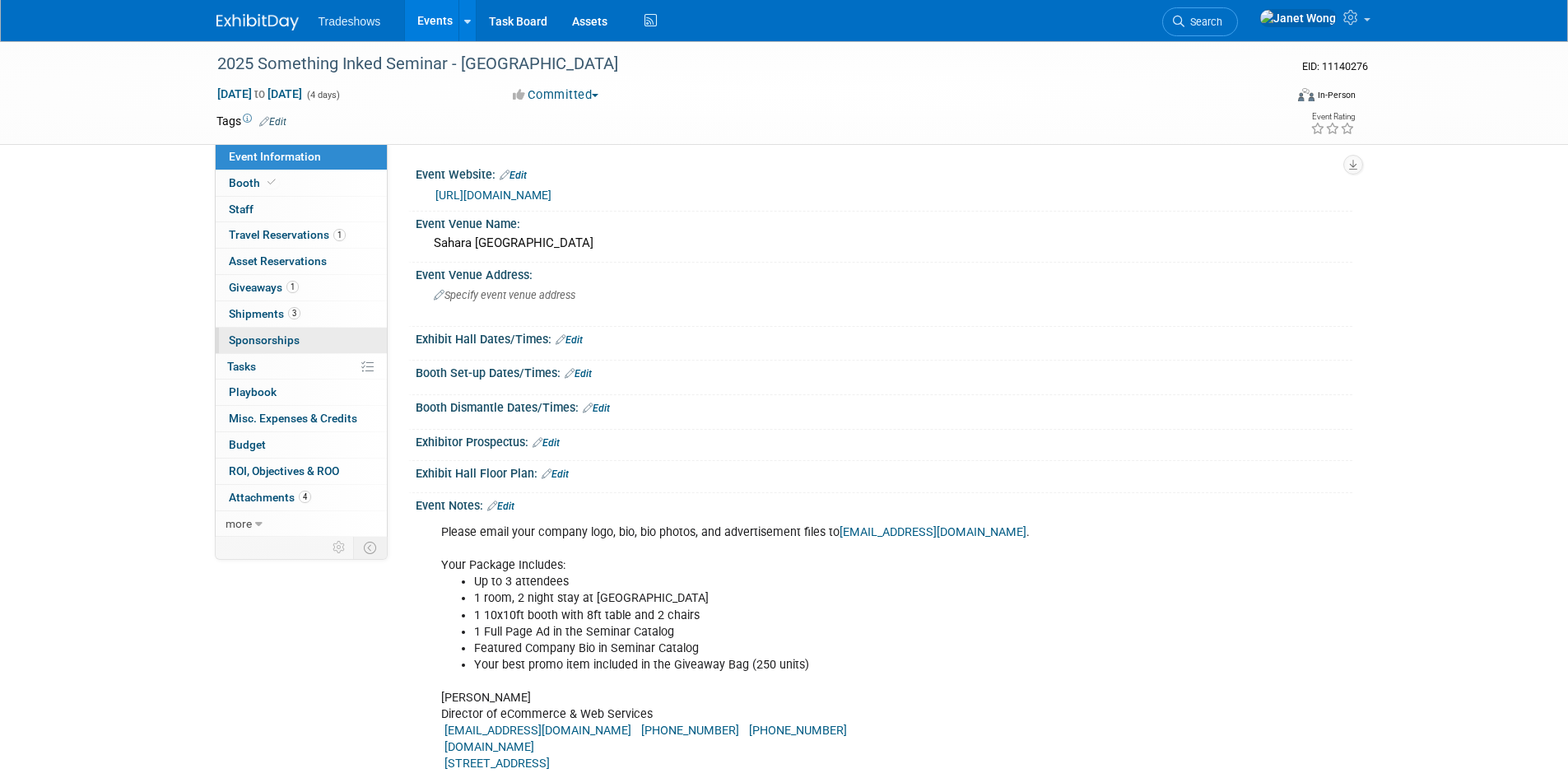
click at [251, 341] on span "Sponsorships 0" at bounding box center [264, 339] width 71 height 13
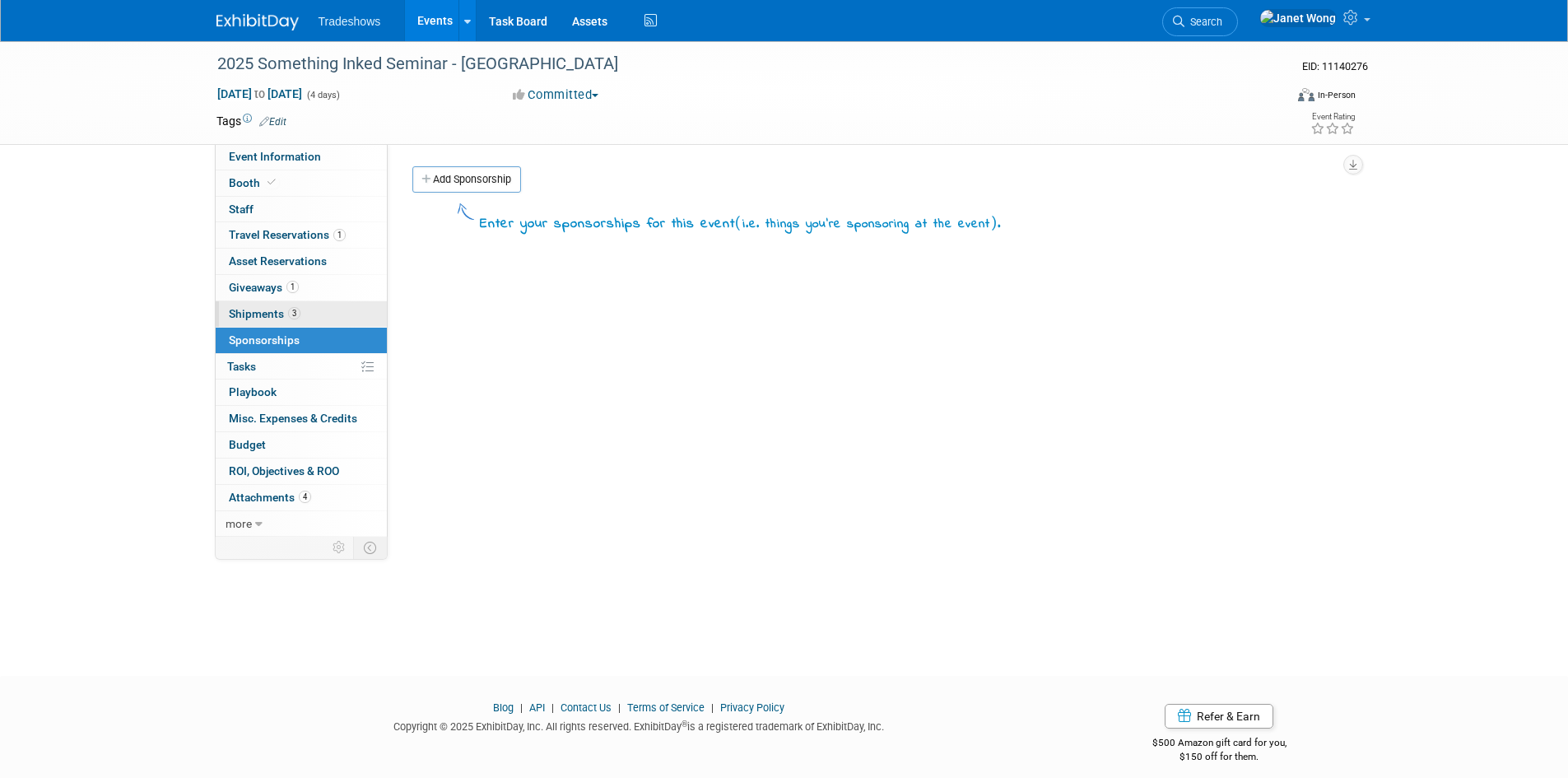
click at [249, 316] on span "Shipments 3" at bounding box center [265, 313] width 72 height 13
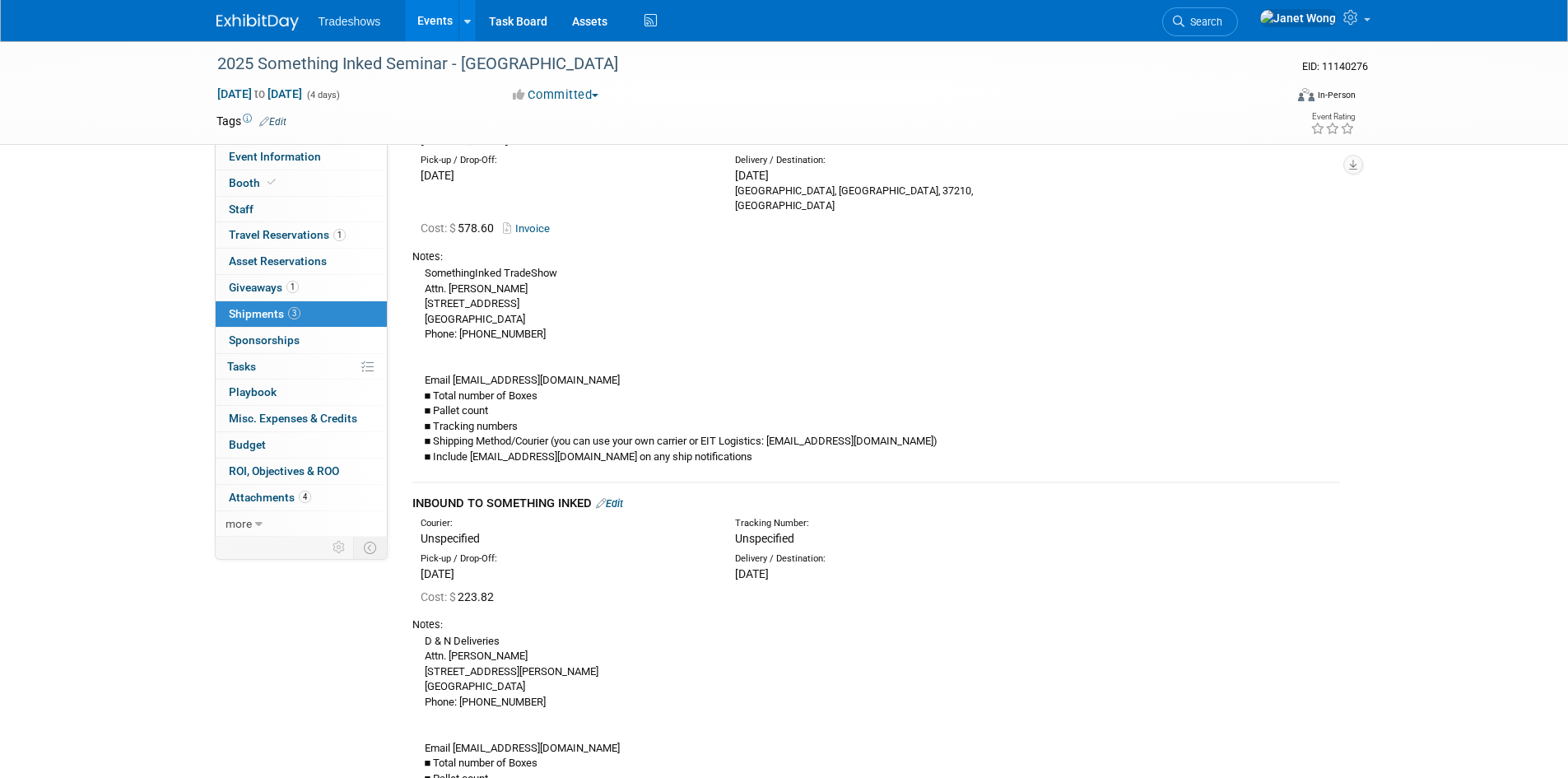
scroll to position [165, 0]
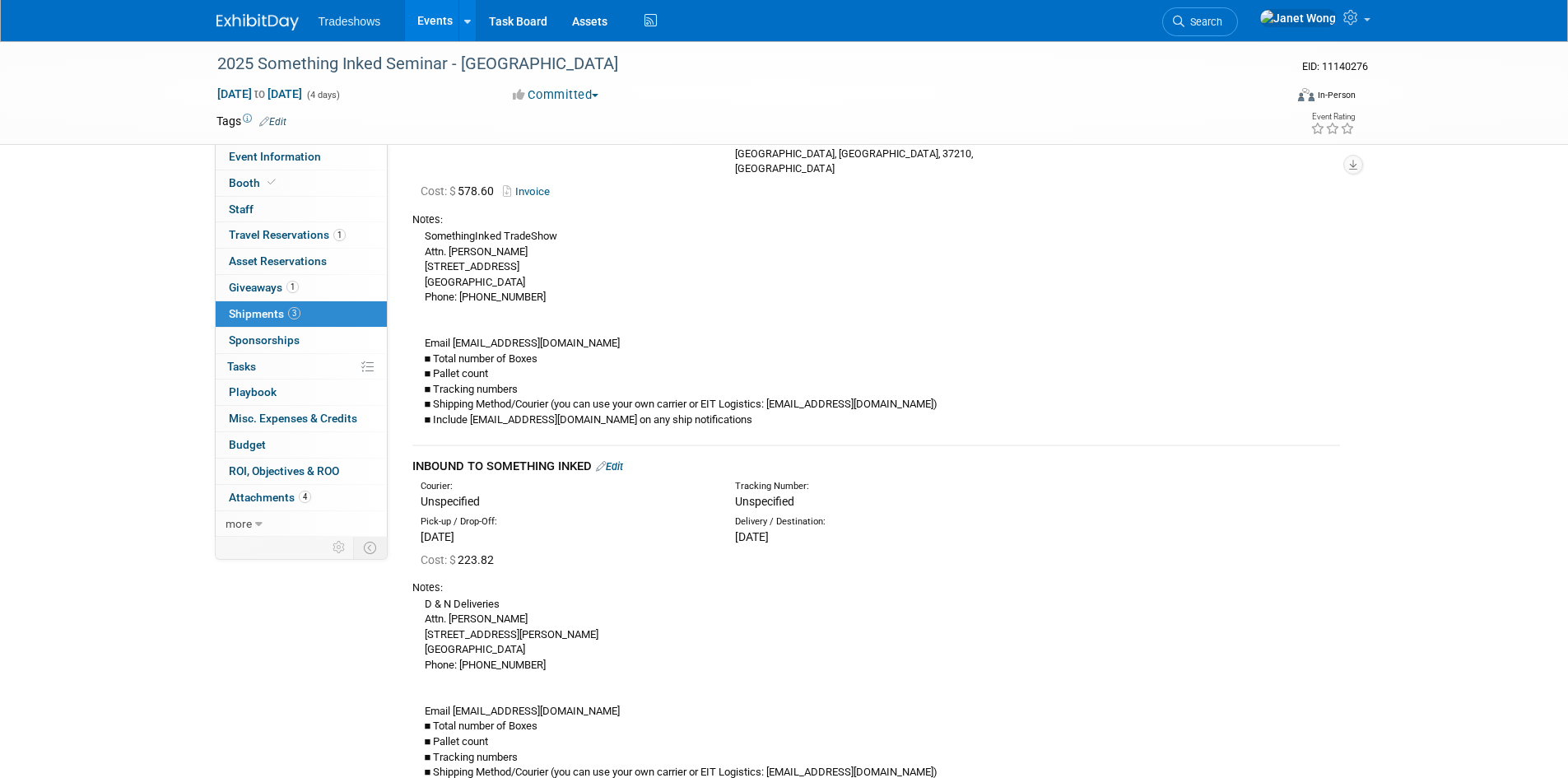
drag, startPoint x: 35, startPoint y: 210, endPoint x: 27, endPoint y: 180, distance: 31.0
click at [35, 210] on div "2025 Something Inked Seminar - Las Vegas EID: 11140276 Aug 12, 2025 to Aug 15, …" at bounding box center [784, 546] width 1568 height 1339
drag, startPoint x: 3, startPoint y: 116, endPoint x: 406, endPoint y: 433, distance: 512.7
click at [406, 433] on div "GOODYBAG APPAREL Edit Courier: Estes Tracking Number: 578.60" at bounding box center [875, 606] width 952 height 1150
copy div "INBOUND TO SOMETHING INKED"
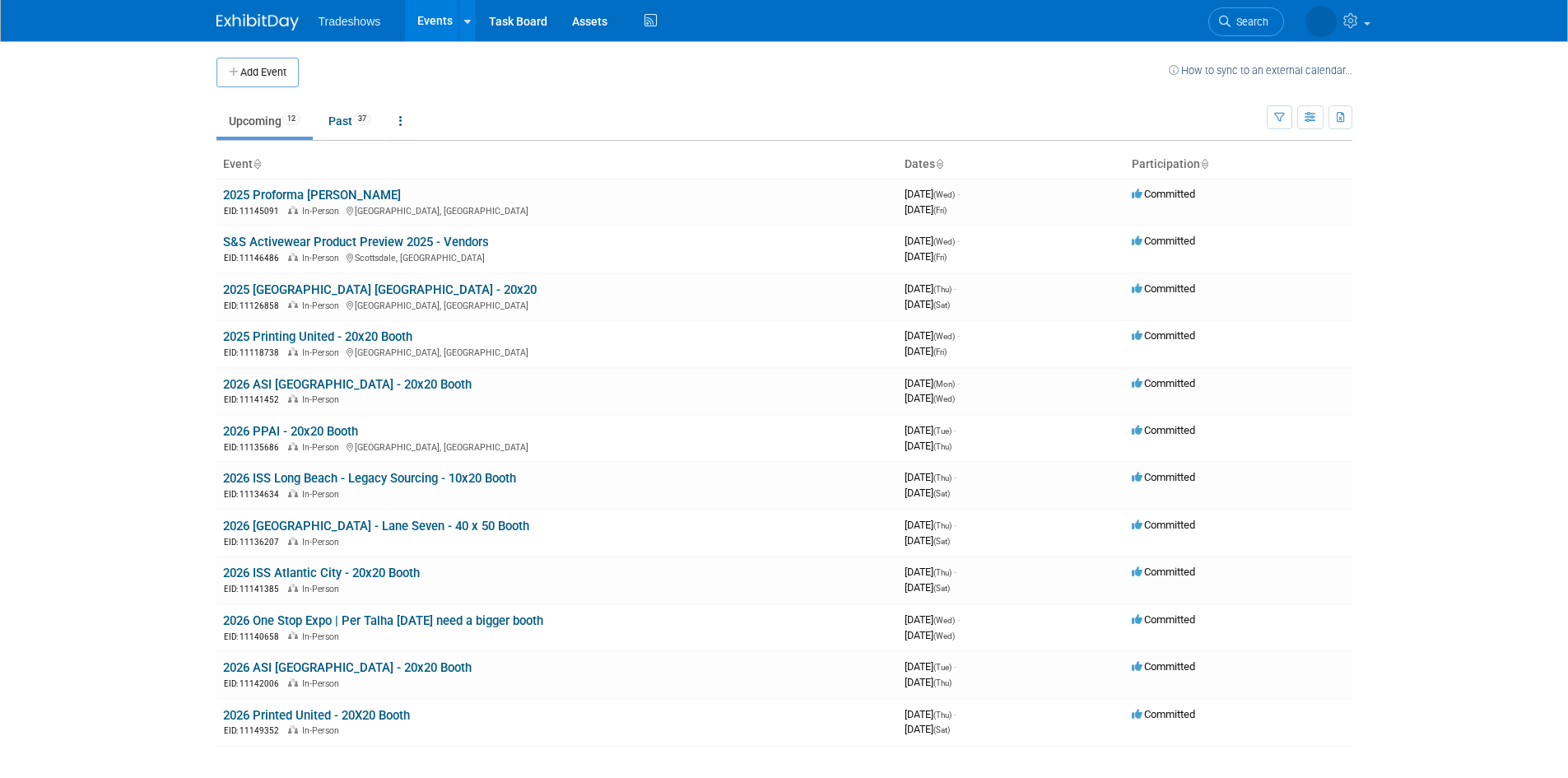
click at [305, 189] on link "2025 Proforma [PERSON_NAME]" at bounding box center [312, 194] width 177 height 15
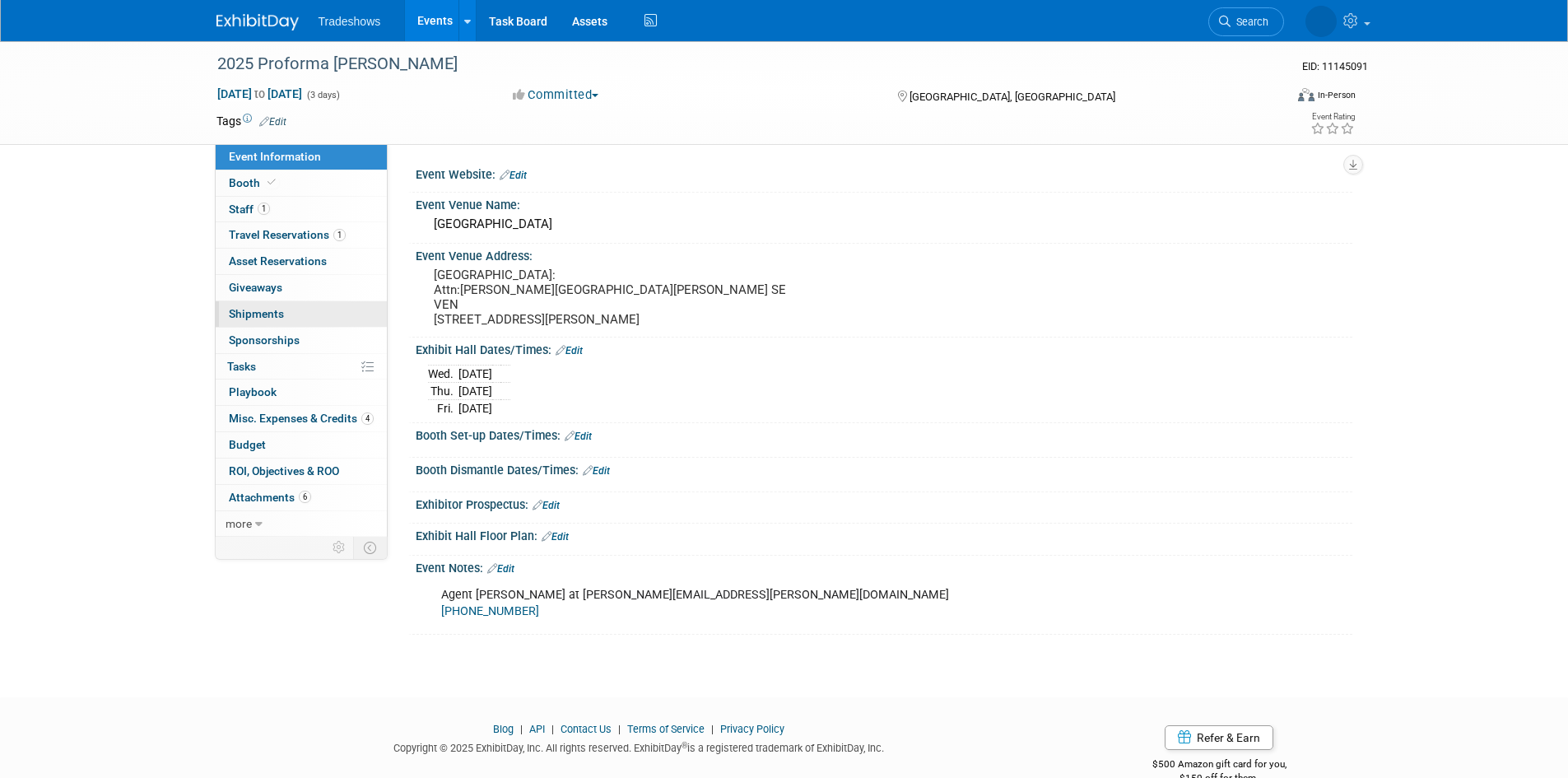
click at [286, 301] on link "0 Shipments 0" at bounding box center [301, 314] width 171 height 26
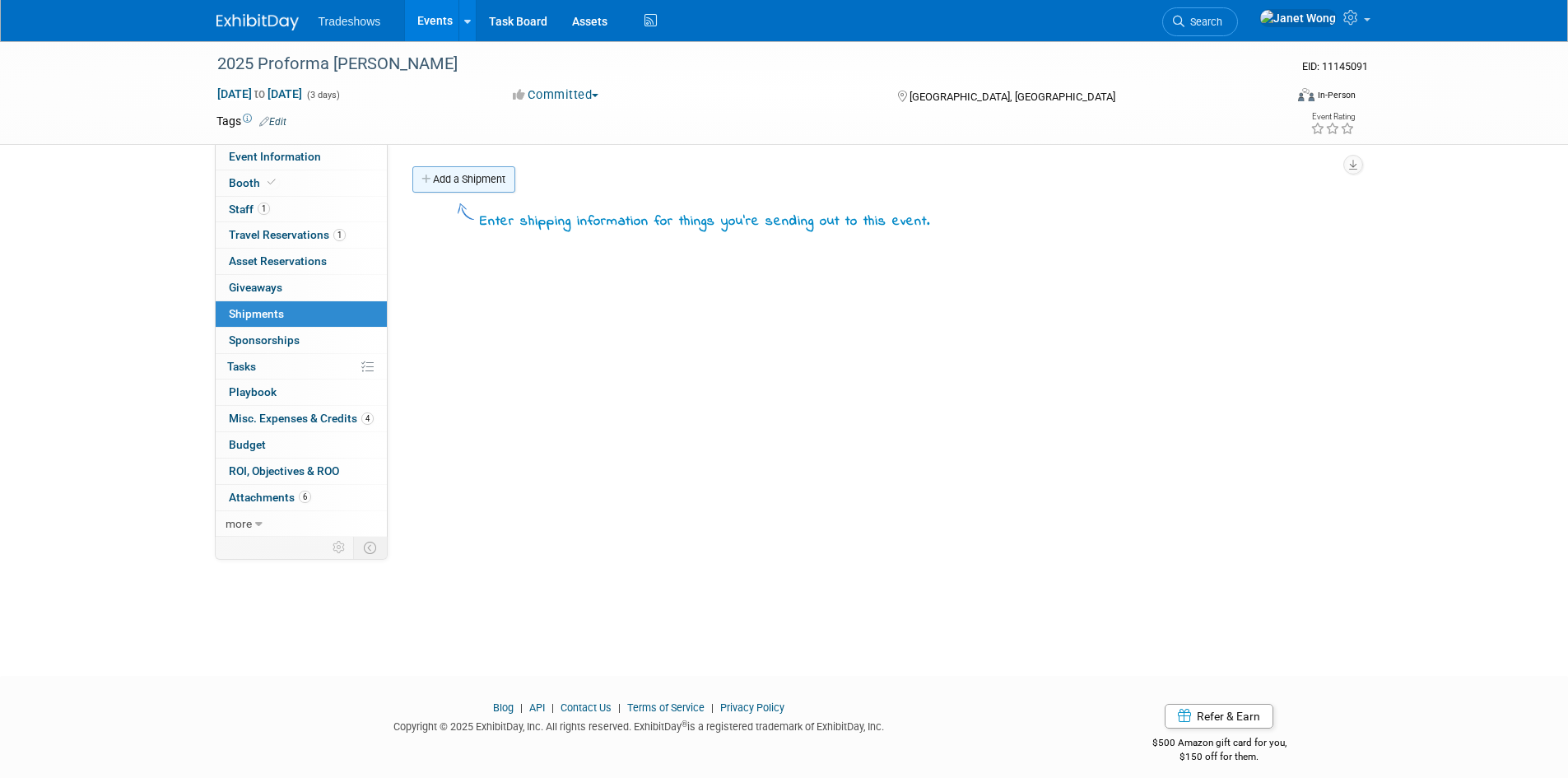
click at [448, 185] on link "Add a Shipment" at bounding box center [464, 180] width 103 height 26
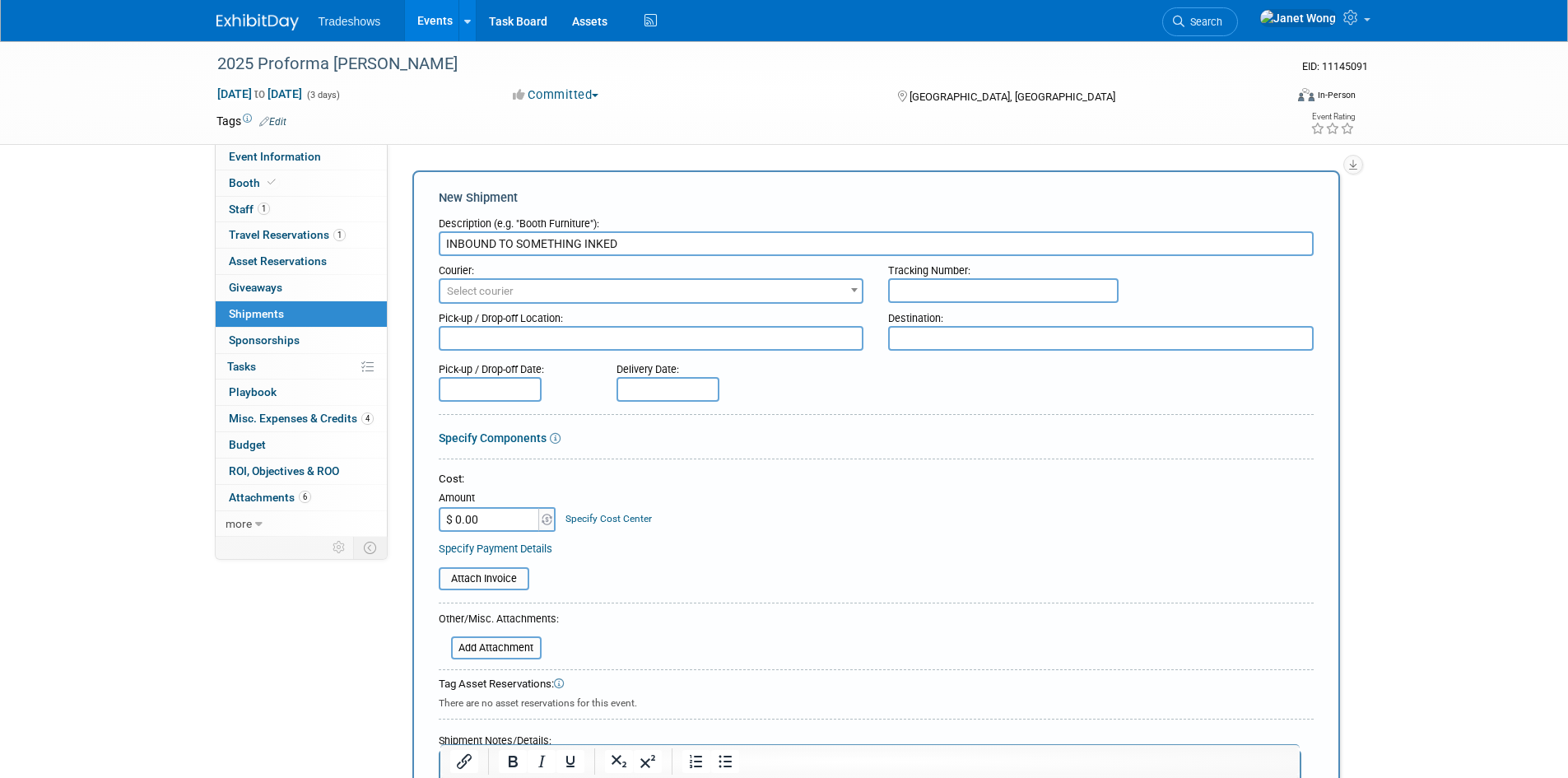
drag, startPoint x: 645, startPoint y: 241, endPoint x: 517, endPoint y: 243, distance: 128.0
click at [517, 243] on input "INBOUND TO SOMETHING INKED" at bounding box center [876, 243] width 875 height 25
type input "INBOUND TO PROFORMA [PERSON_NAME]"
click at [492, 290] on span "Select courier" at bounding box center [479, 291] width 67 height 12
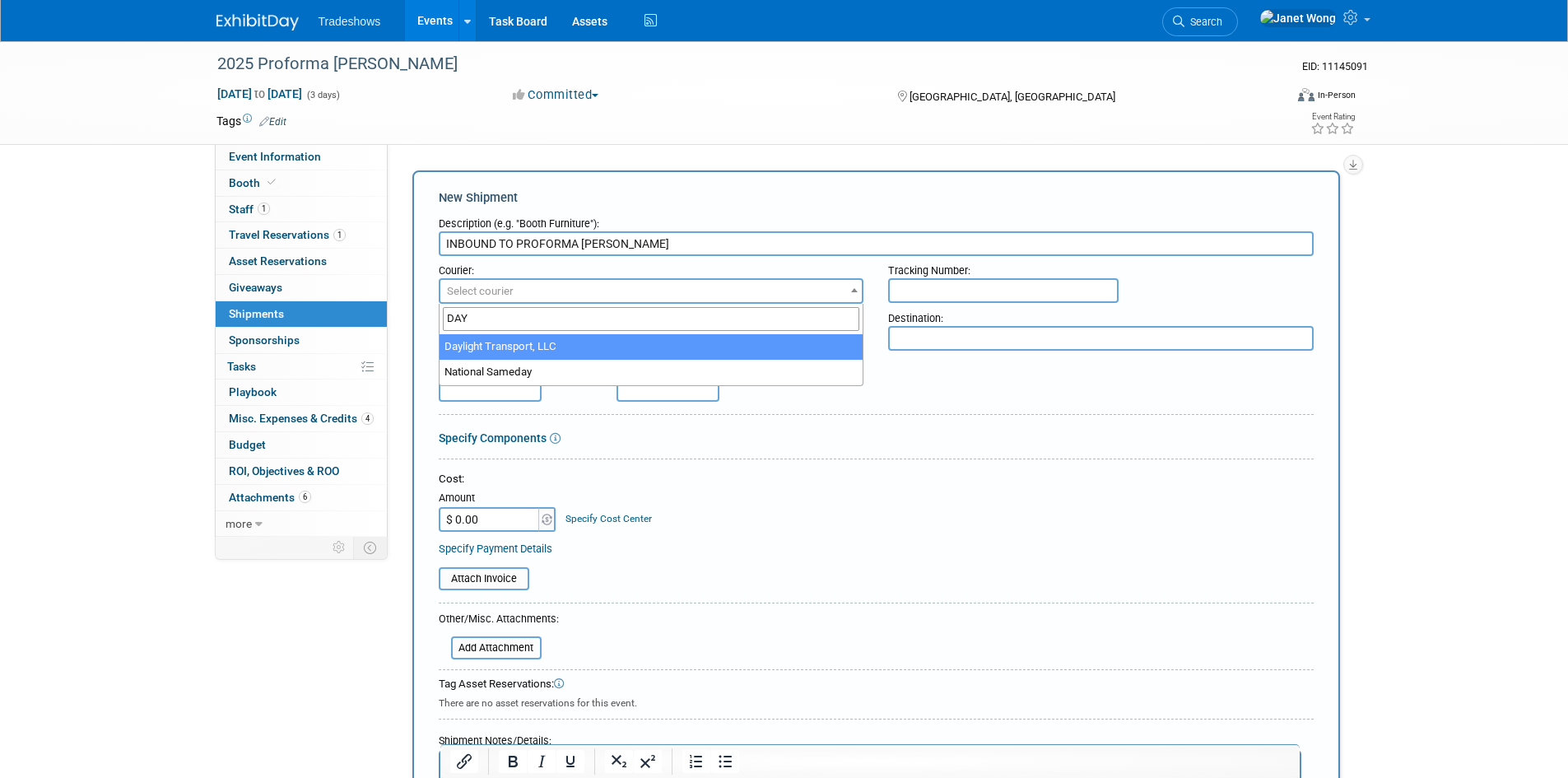
type input "DAY"
select select "117"
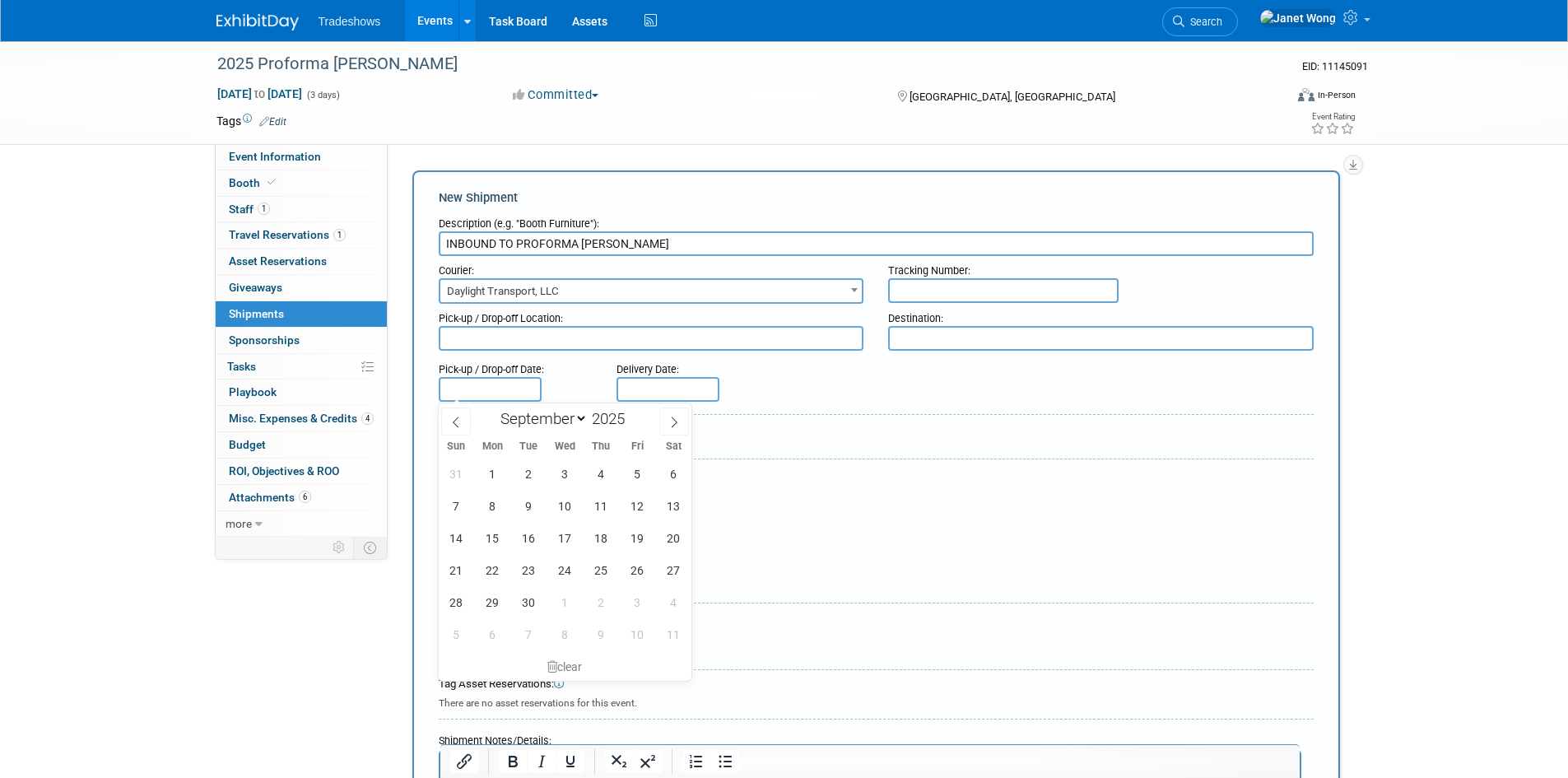
click at [471, 389] on input "text" at bounding box center [489, 389] width 103 height 25
click at [487, 570] on span "22" at bounding box center [492, 571] width 32 height 32
type input "[DATE]"
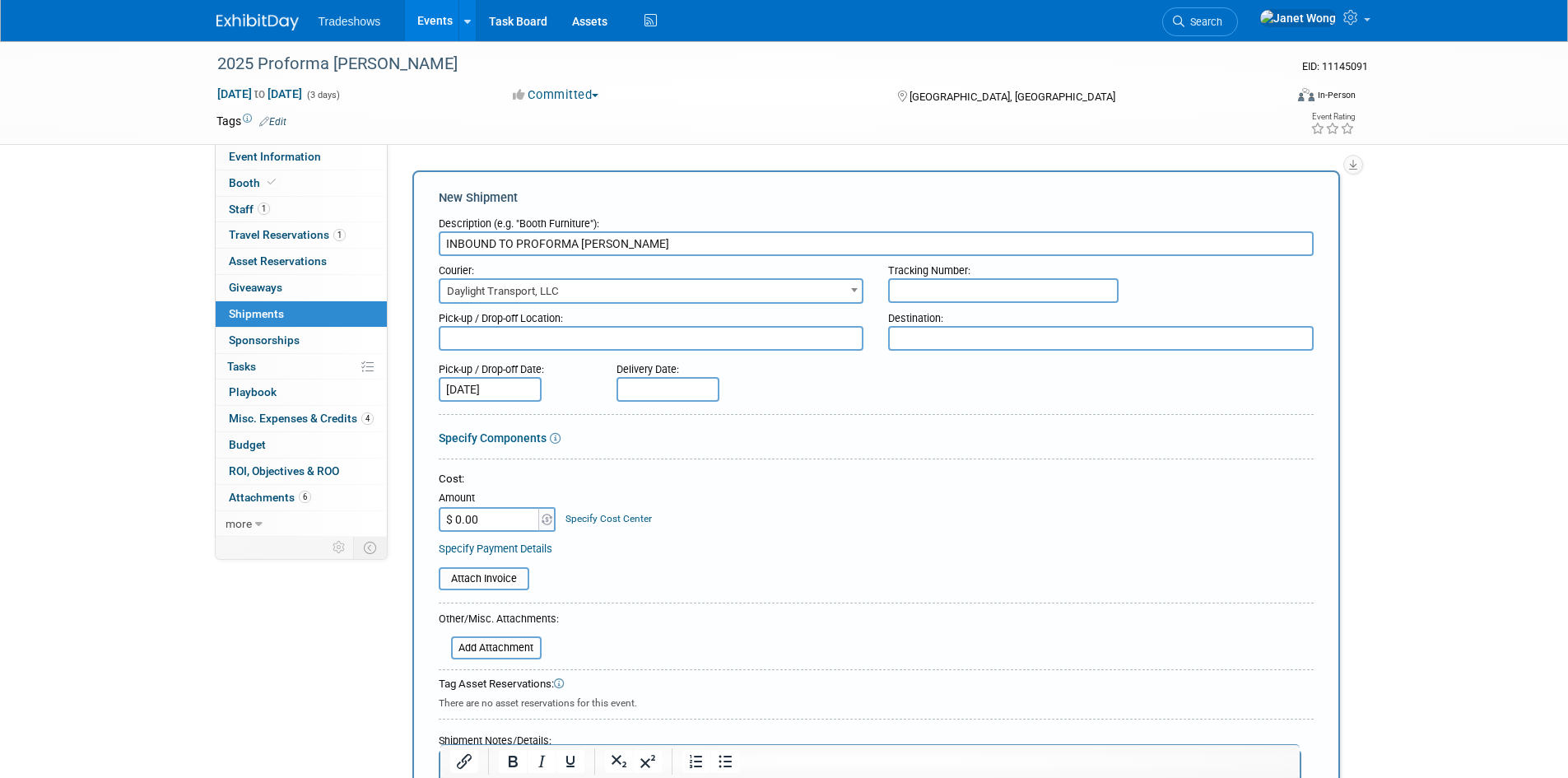
click at [663, 380] on input "text" at bounding box center [667, 389] width 103 height 25
click at [851, 575] on span "27" at bounding box center [851, 571] width 32 height 32
type input "[DATE]"
click at [489, 525] on input "$ 0.00" at bounding box center [489, 520] width 103 height 25
type input "$ 662.38"
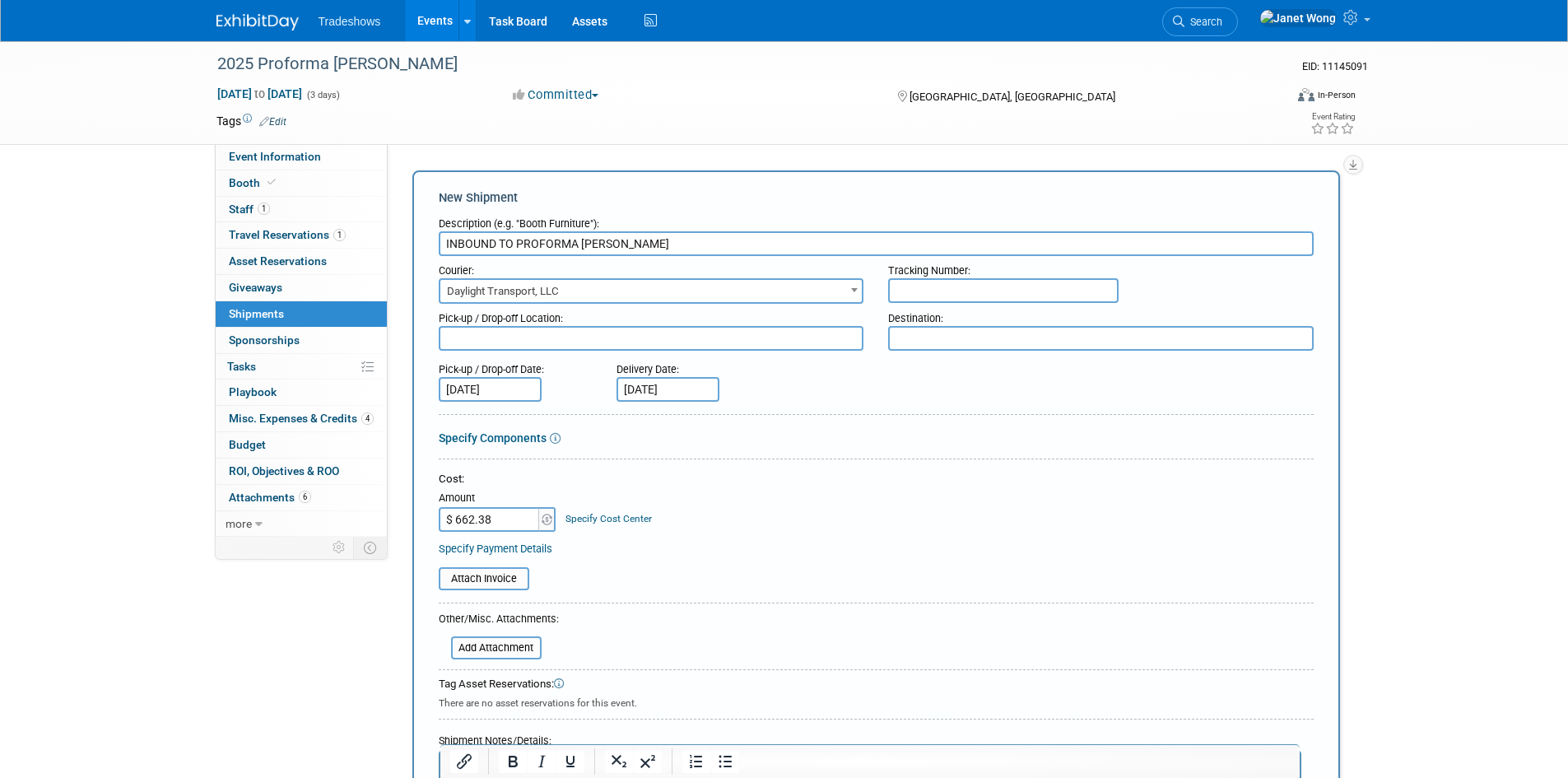
click at [867, 433] on div "Specify Components" at bounding box center [876, 438] width 875 height 17
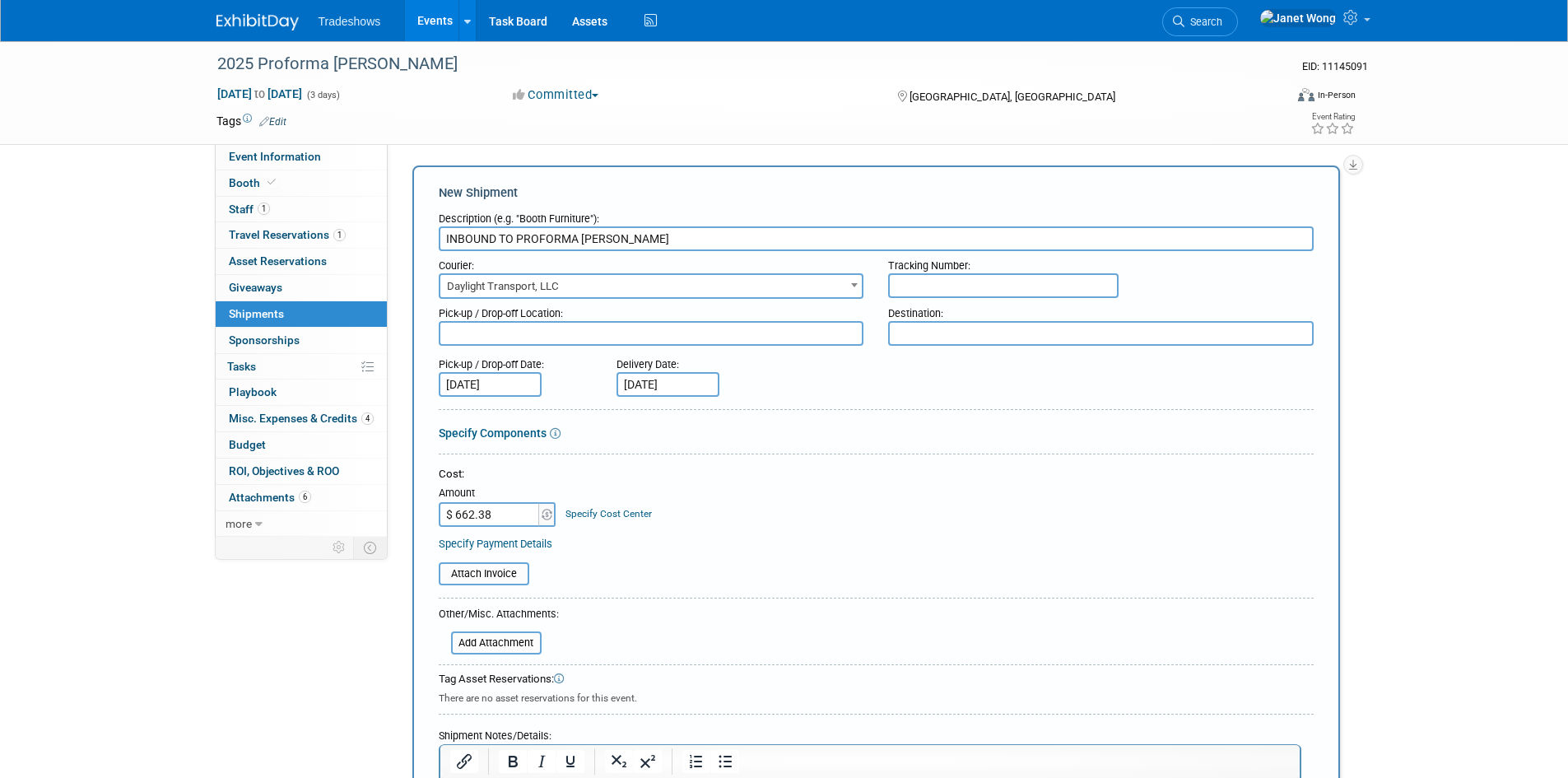
scroll to position [307, 0]
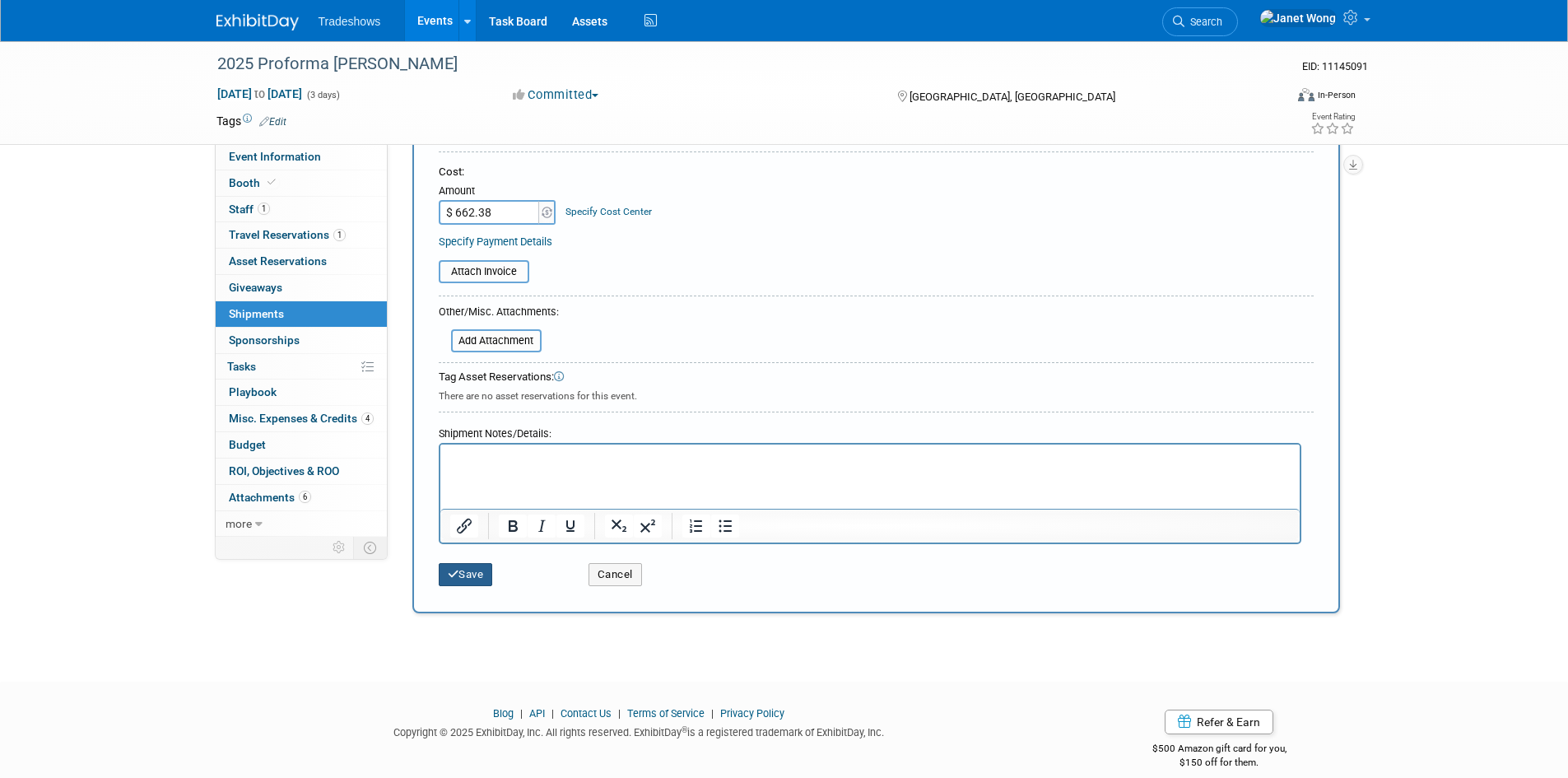
click at [468, 574] on button "Save" at bounding box center [466, 575] width 54 height 23
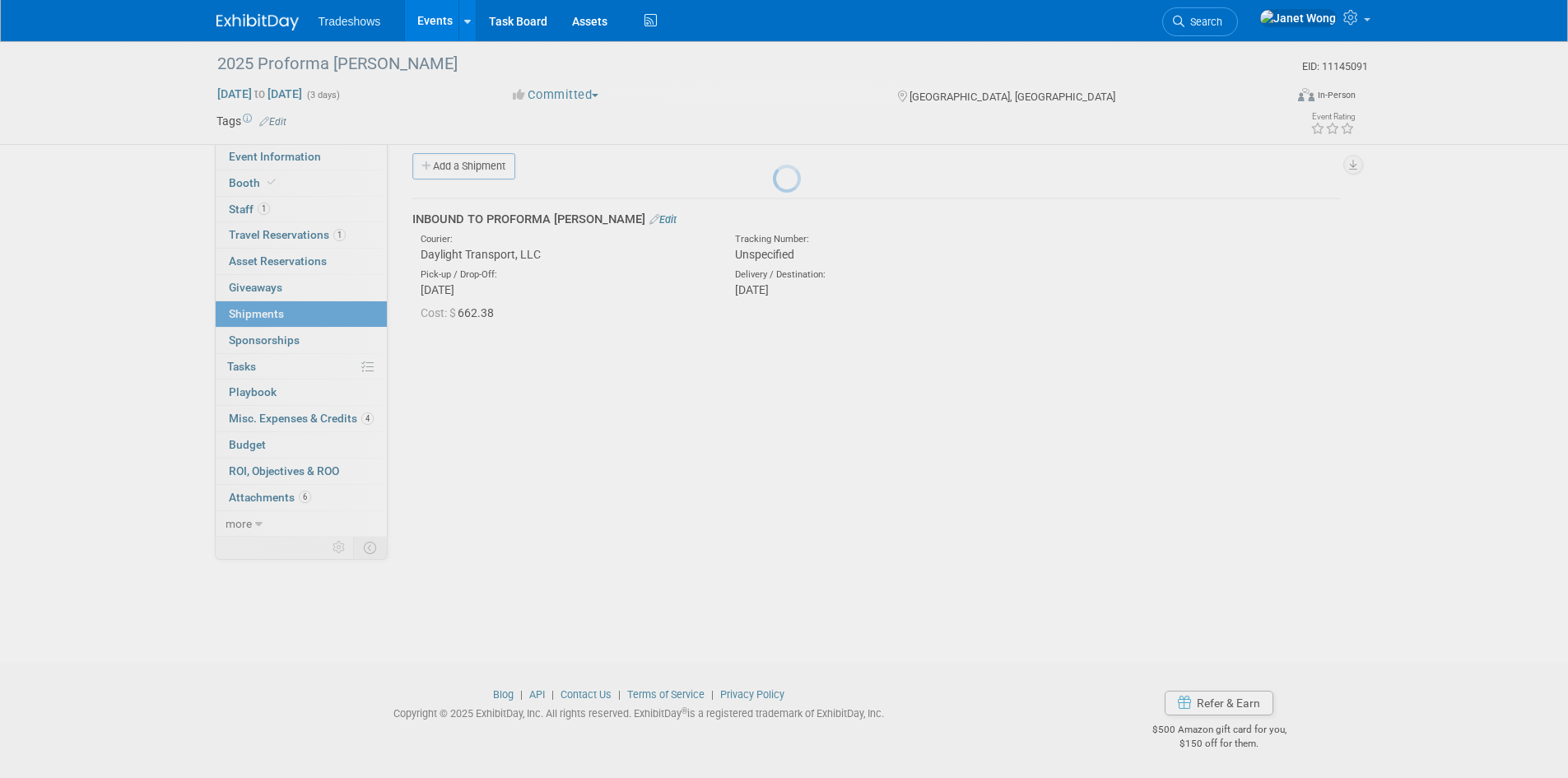
scroll to position [13, 0]
